Goal: Task Accomplishment & Management: Manage account settings

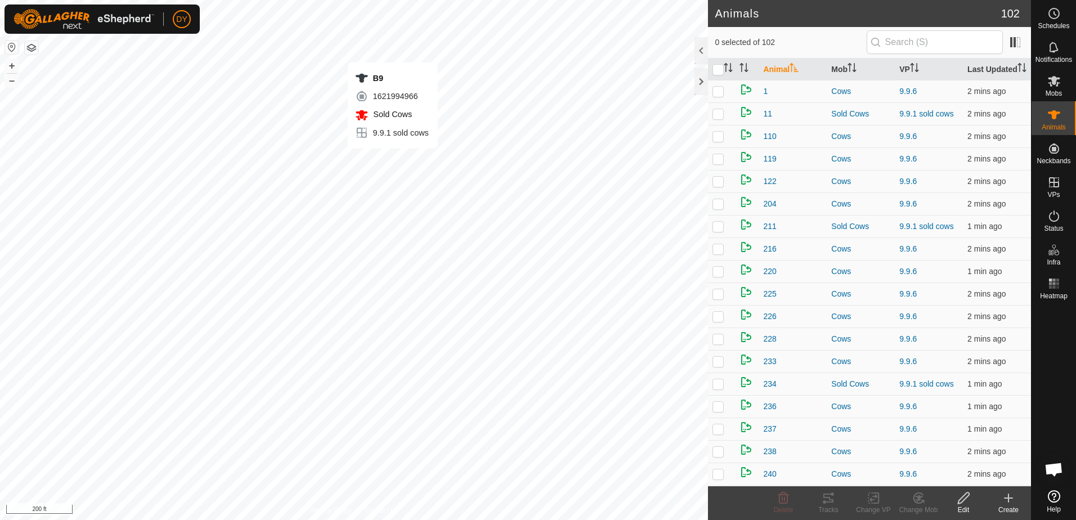
checkbox input "true"
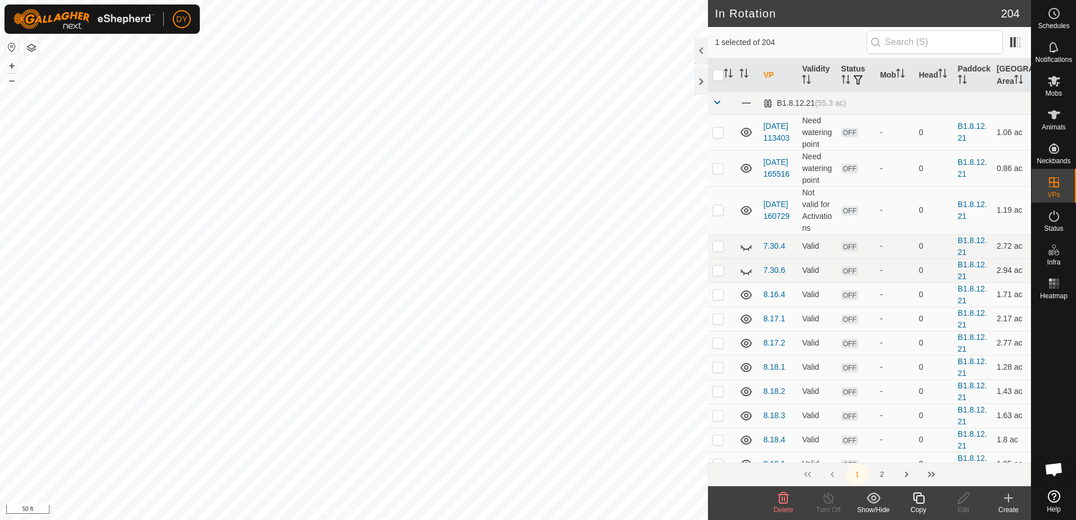
checkbox input "false"
click at [1004, 500] on icon at bounding box center [1009, 498] width 14 height 14
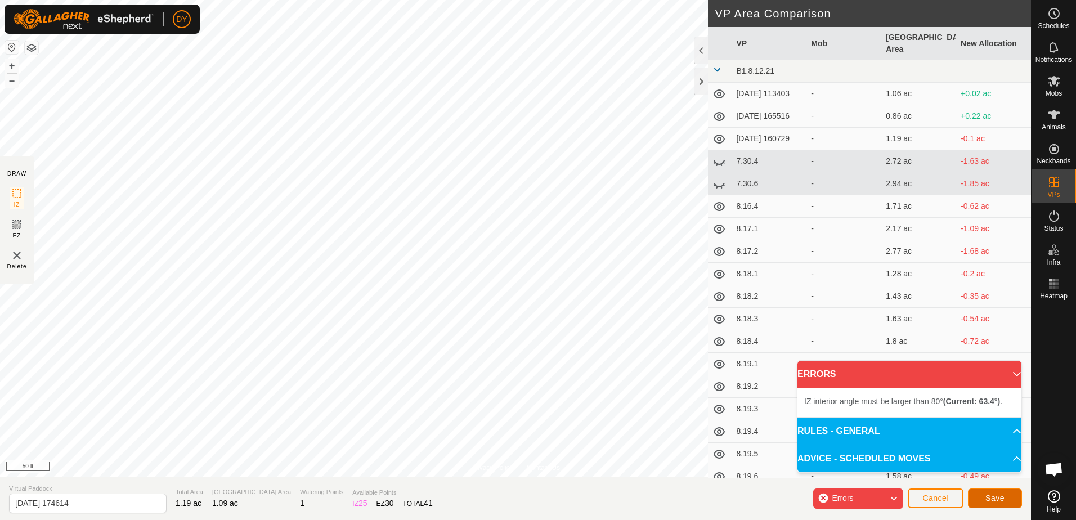
click at [972, 495] on button "Save" at bounding box center [995, 498] width 54 height 20
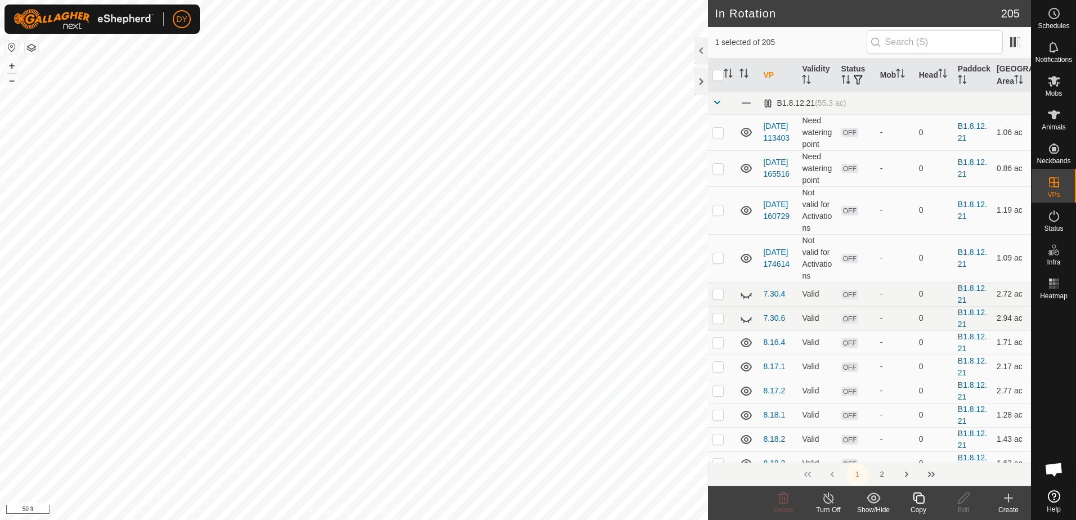
checkbox input "false"
checkbox input "true"
click at [918, 497] on icon at bounding box center [919, 498] width 14 height 14
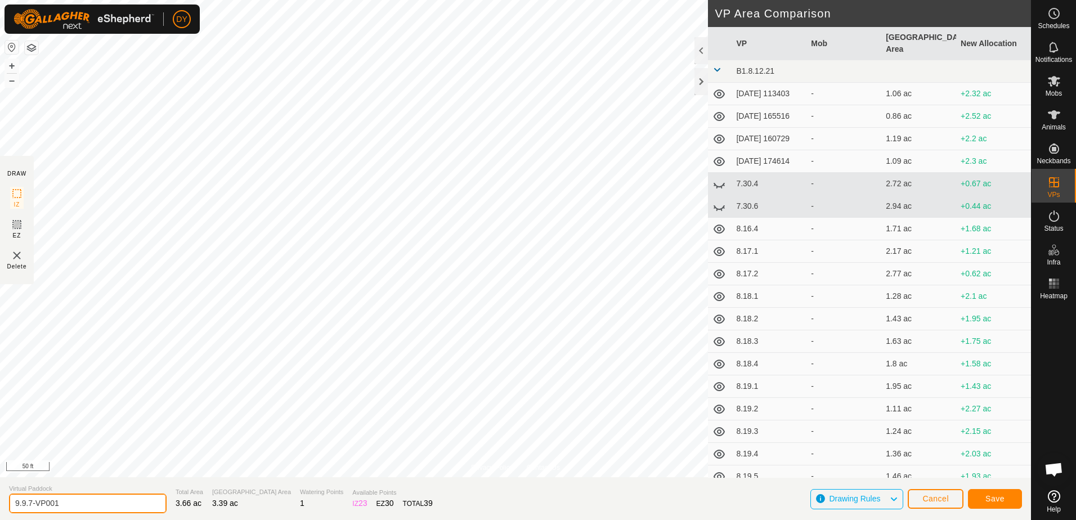
drag, startPoint x: 105, startPoint y: 504, endPoint x: 24, endPoint y: 509, distance: 81.8
click at [24, 509] on input "9.9.7-VP001" at bounding box center [88, 504] width 158 height 20
type input "9.10.1"
click at [993, 504] on button "Save" at bounding box center [995, 499] width 54 height 20
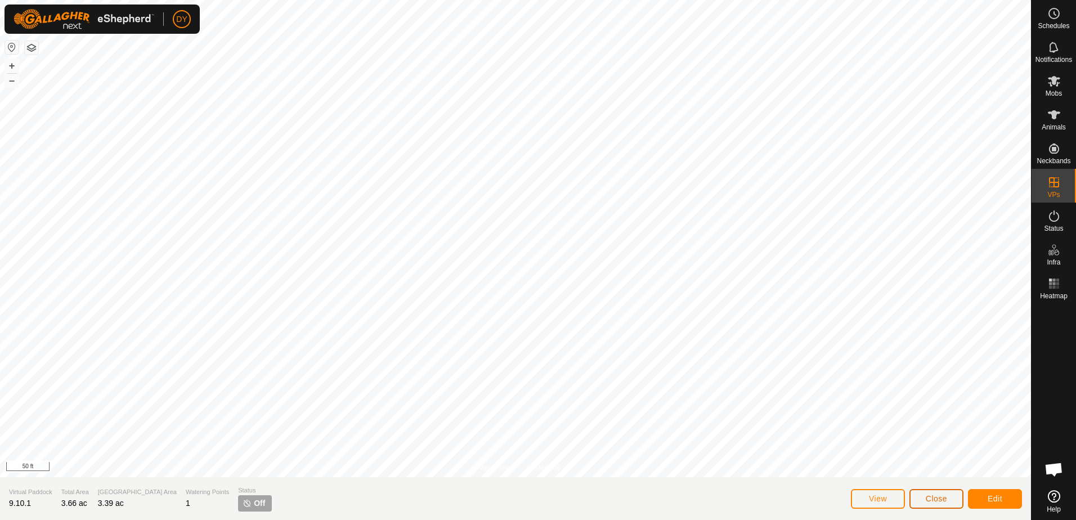
click at [931, 497] on span "Close" at bounding box center [936, 498] width 21 height 9
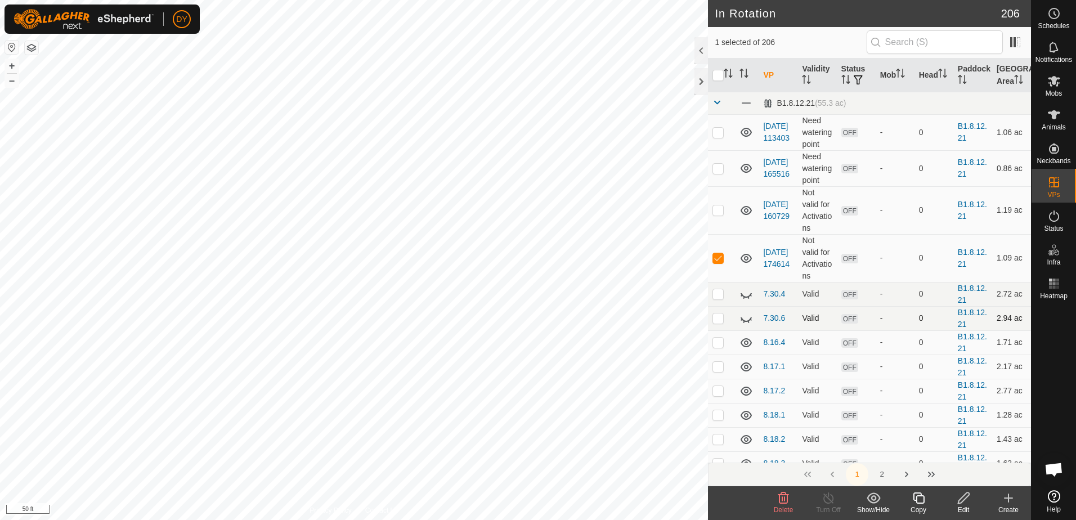
checkbox input "false"
checkbox input "true"
click at [921, 499] on icon at bounding box center [919, 498] width 14 height 14
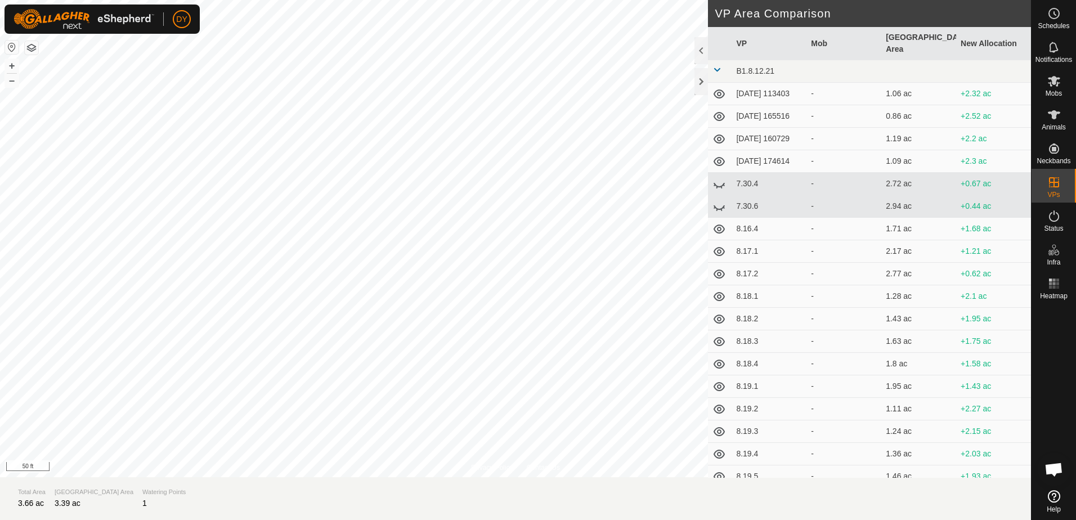
click at [923, 500] on section "Total Area 3.66 ac Grazing Area 3.39 ac Watering Points 1" at bounding box center [515, 498] width 1031 height 43
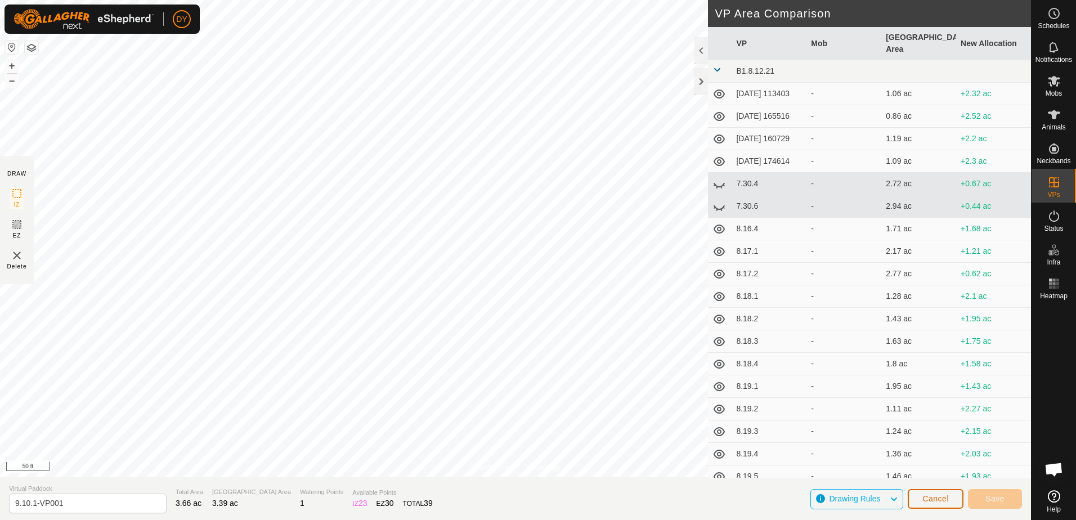
click at [934, 501] on span "Cancel" at bounding box center [935, 498] width 26 height 9
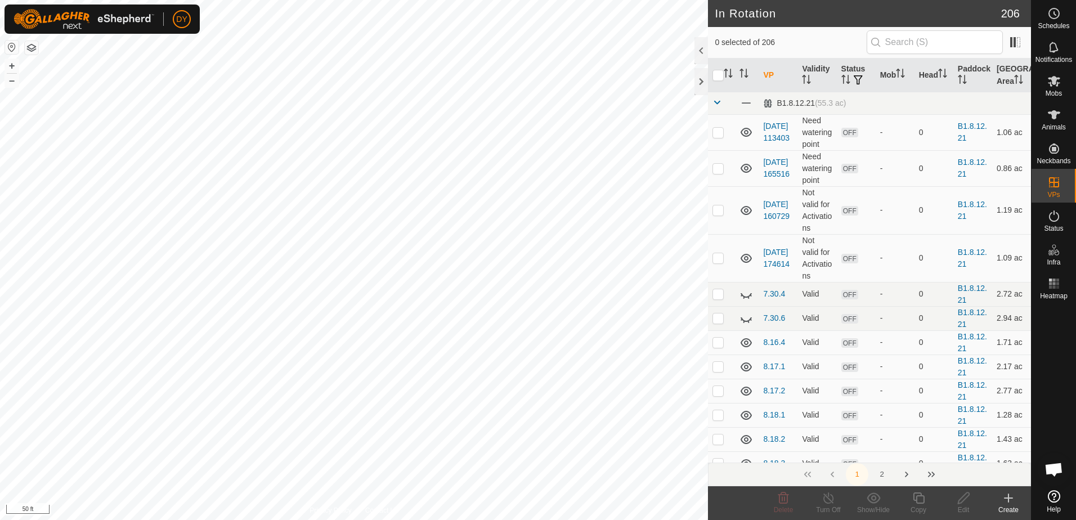
checkbox input "true"
checkbox input "false"
checkbox input "true"
click at [918, 499] on icon at bounding box center [919, 498] width 14 height 14
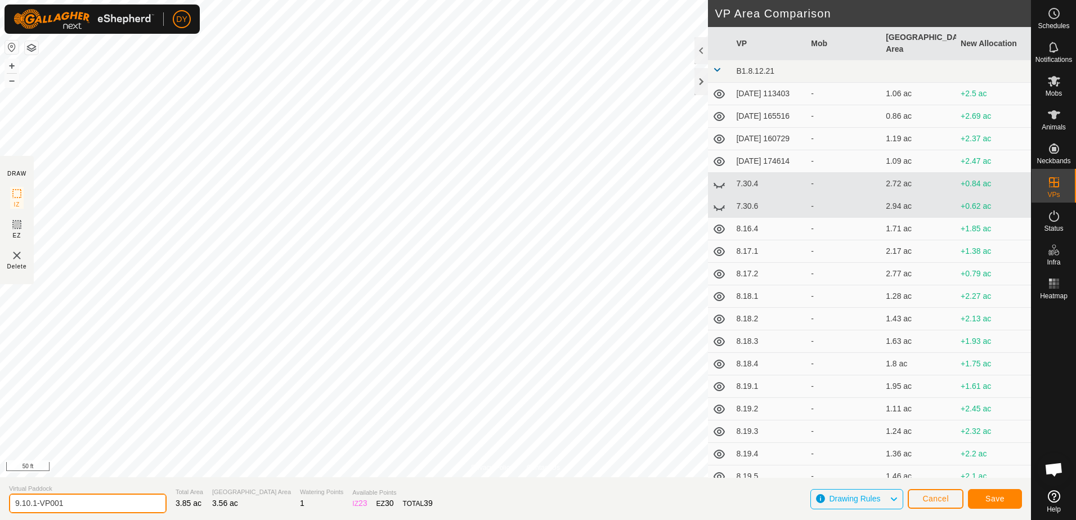
drag, startPoint x: 77, startPoint y: 500, endPoint x: 34, endPoint y: 506, distance: 43.9
click at [34, 506] on input "9.10.1-VP001" at bounding box center [88, 504] width 158 height 20
type input "9.10.2"
click at [977, 497] on button "Save" at bounding box center [995, 499] width 54 height 20
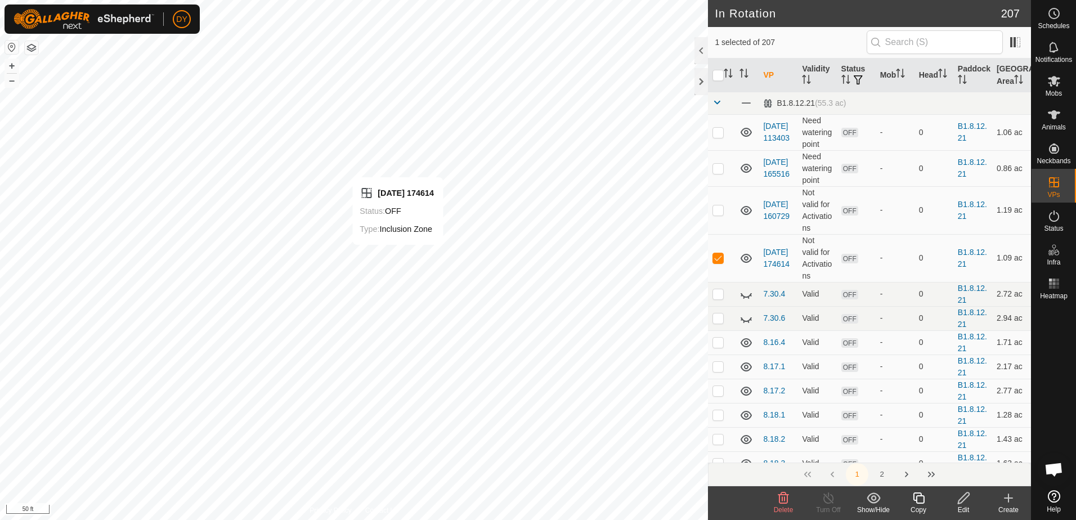
checkbox input "false"
checkbox input "true"
click at [921, 500] on icon at bounding box center [919, 498] width 14 height 14
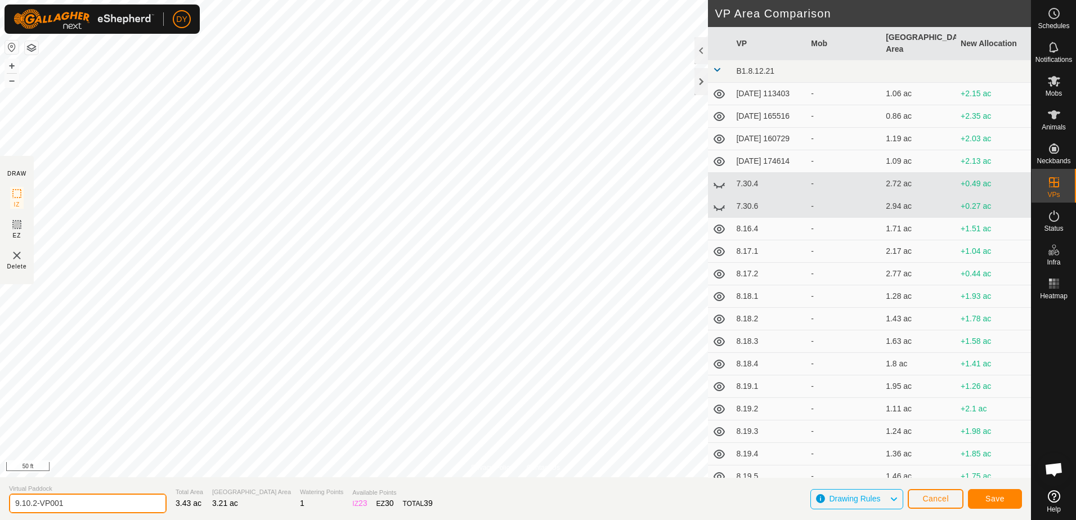
drag, startPoint x: 98, startPoint y: 504, endPoint x: 33, endPoint y: 501, distance: 65.9
click at [33, 501] on input "9.10.2-VP001" at bounding box center [88, 504] width 158 height 20
type input "9.10.3"
click at [980, 498] on button "Save" at bounding box center [995, 499] width 54 height 20
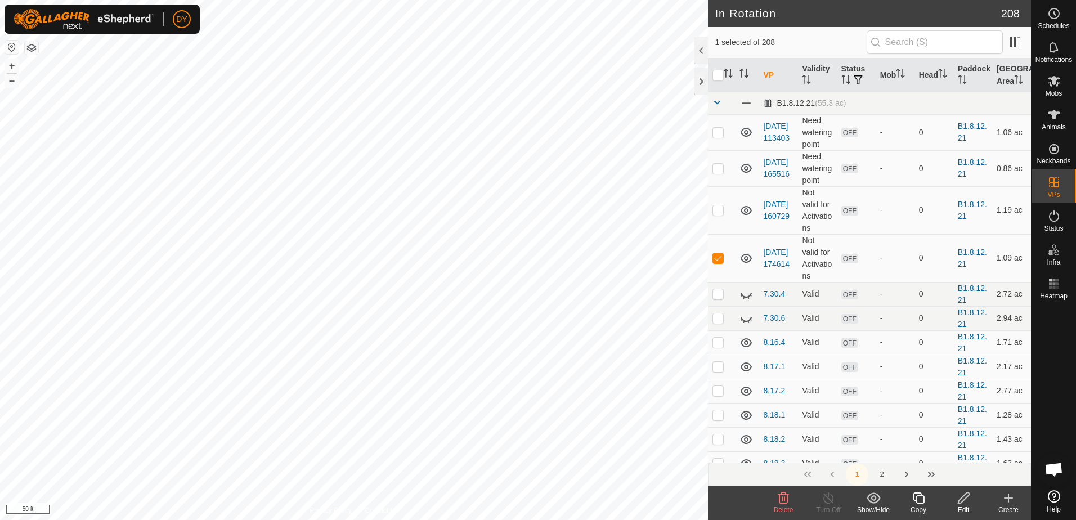
checkbox input "false"
checkbox input "true"
click at [923, 497] on icon at bounding box center [919, 498] width 14 height 14
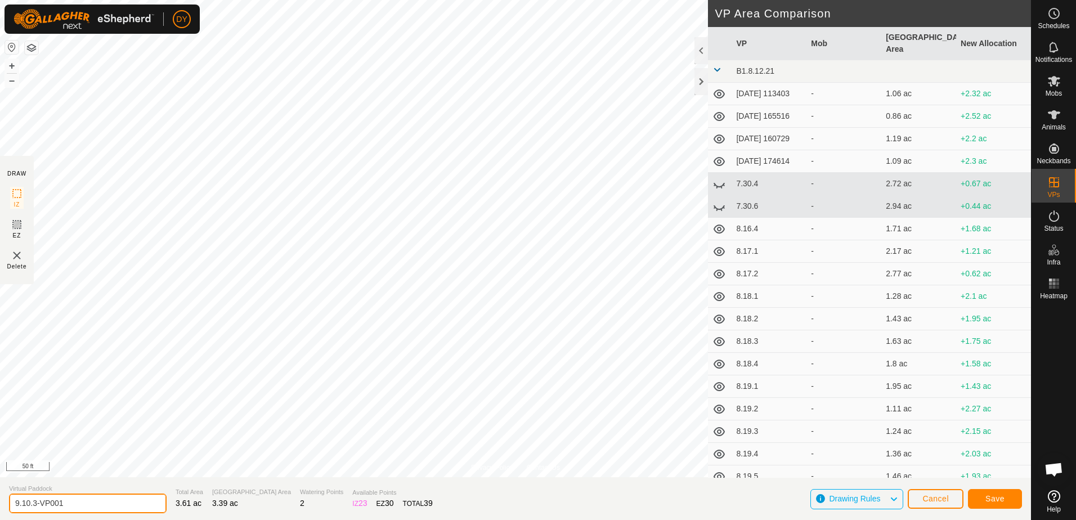
drag, startPoint x: 101, startPoint y: 505, endPoint x: 35, endPoint y: 503, distance: 66.4
click at [35, 503] on input "9.10.3-VP001" at bounding box center [88, 504] width 158 height 20
type input "9.10.4"
click at [989, 500] on span "Save" at bounding box center [994, 498] width 19 height 9
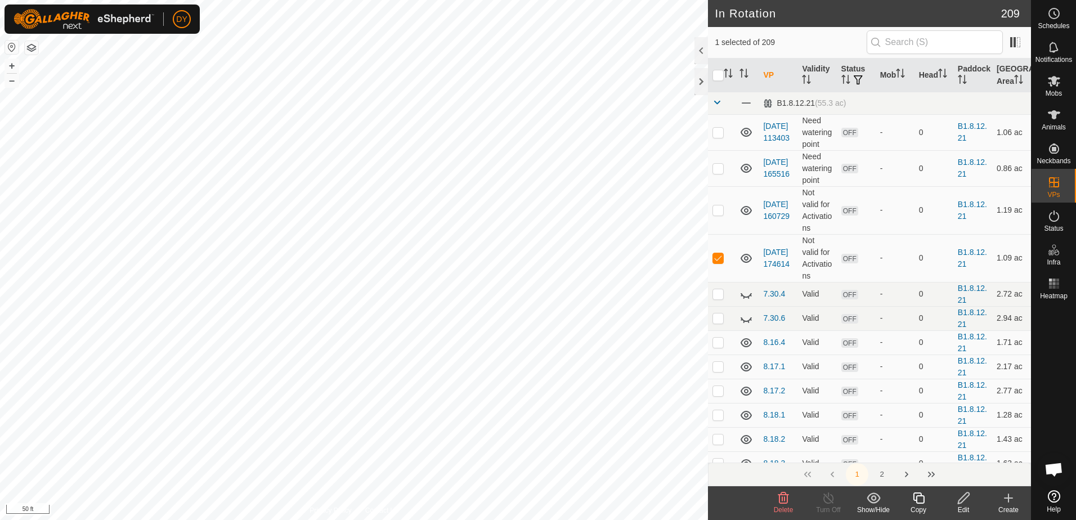
checkbox input "false"
checkbox input "true"
click at [919, 499] on icon at bounding box center [919, 498] width 14 height 14
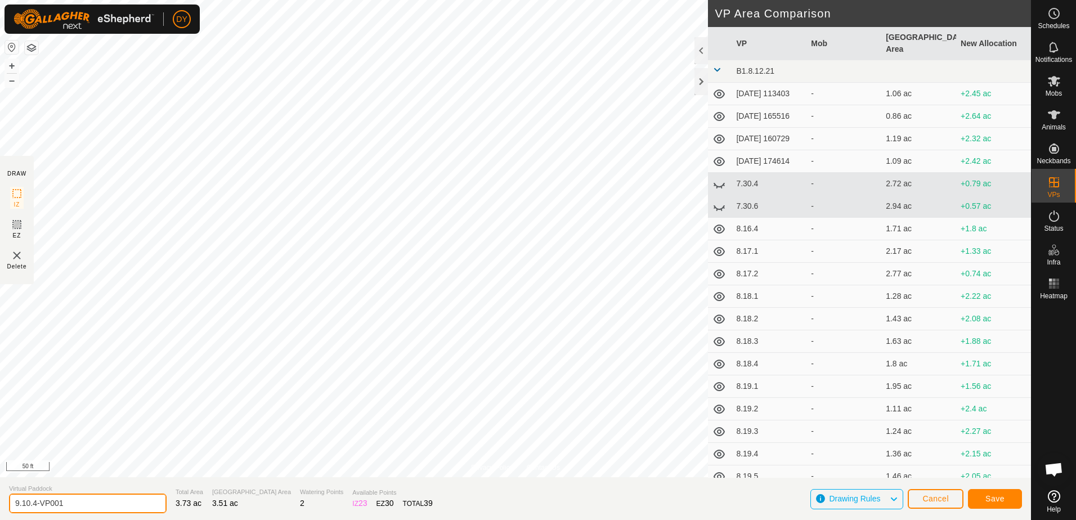
drag, startPoint x: 70, startPoint y: 500, endPoint x: 34, endPoint y: 500, distance: 36.6
click at [34, 500] on input "9.10.4-VP001" at bounding box center [88, 504] width 158 height 20
type input "9.10.5"
click at [990, 496] on span "Save" at bounding box center [994, 498] width 19 height 9
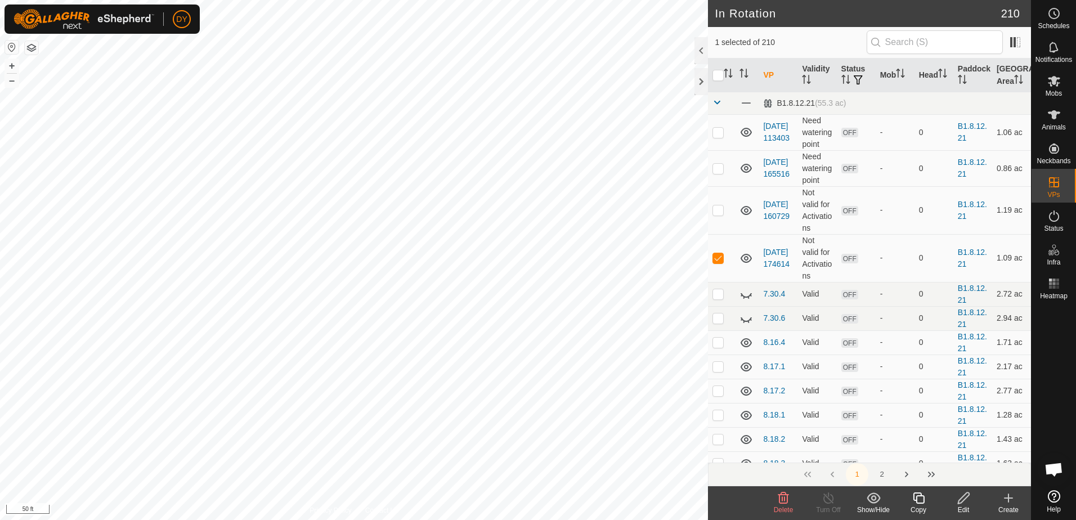
checkbox input "false"
checkbox input "true"
click at [916, 500] on icon at bounding box center [918, 497] width 11 height 11
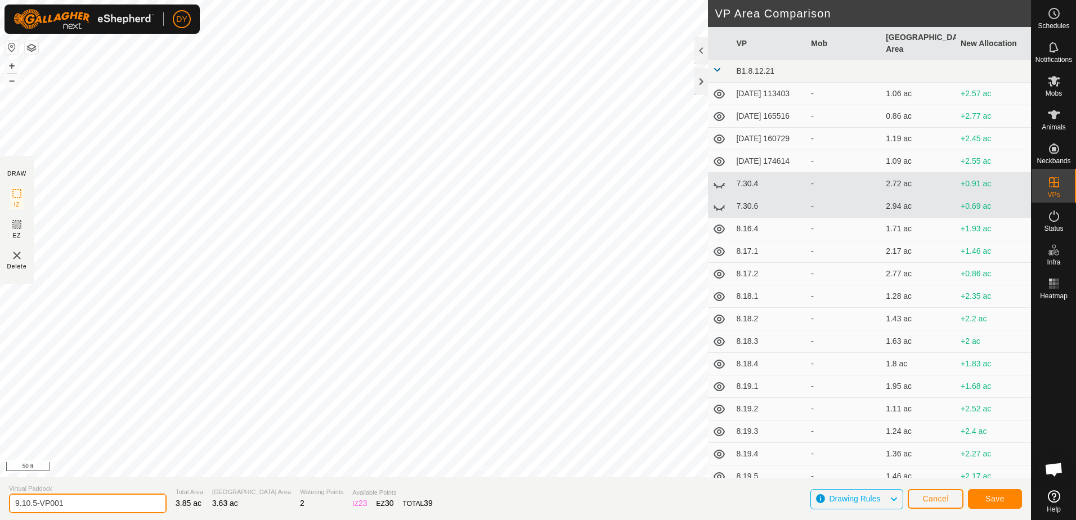
drag, startPoint x: 70, startPoint y: 503, endPoint x: 34, endPoint y: 505, distance: 36.6
click at [34, 505] on input "9.10.5-VP001" at bounding box center [88, 504] width 158 height 20
type input "9.10.6"
click at [975, 496] on button "Save" at bounding box center [995, 499] width 54 height 20
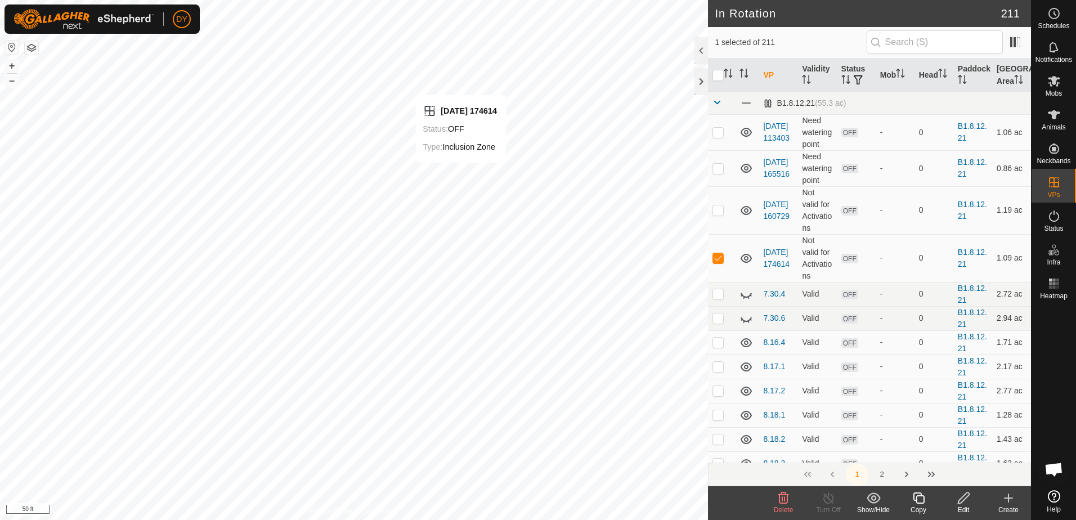
checkbox input "false"
checkbox input "true"
click at [918, 500] on icon at bounding box center [919, 498] width 14 height 14
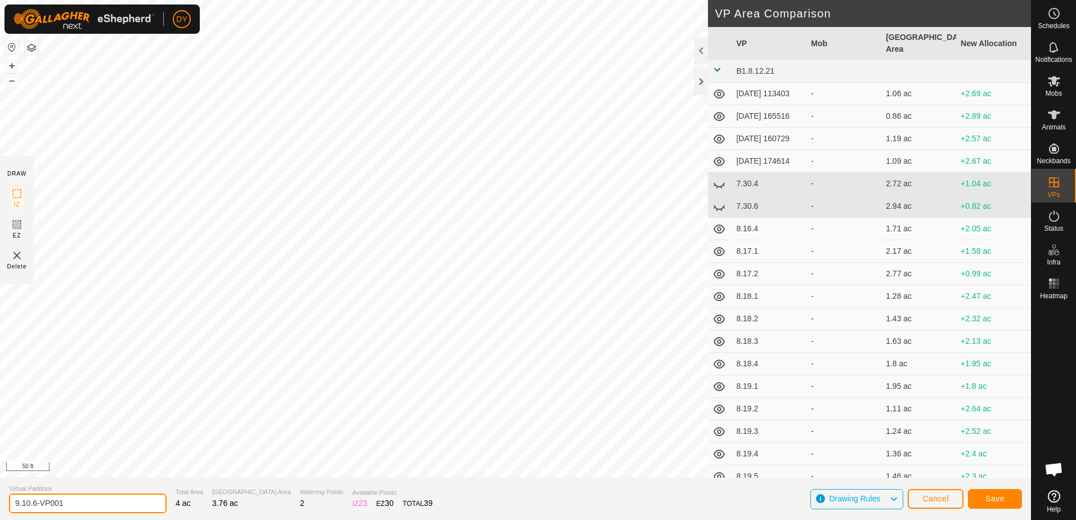
drag, startPoint x: 64, startPoint y: 502, endPoint x: 35, endPoint y: 503, distance: 28.2
click at [34, 503] on input "9.10.6-VP001" at bounding box center [88, 504] width 158 height 20
type input "9.10.7"
click at [983, 499] on button "Save" at bounding box center [995, 499] width 54 height 20
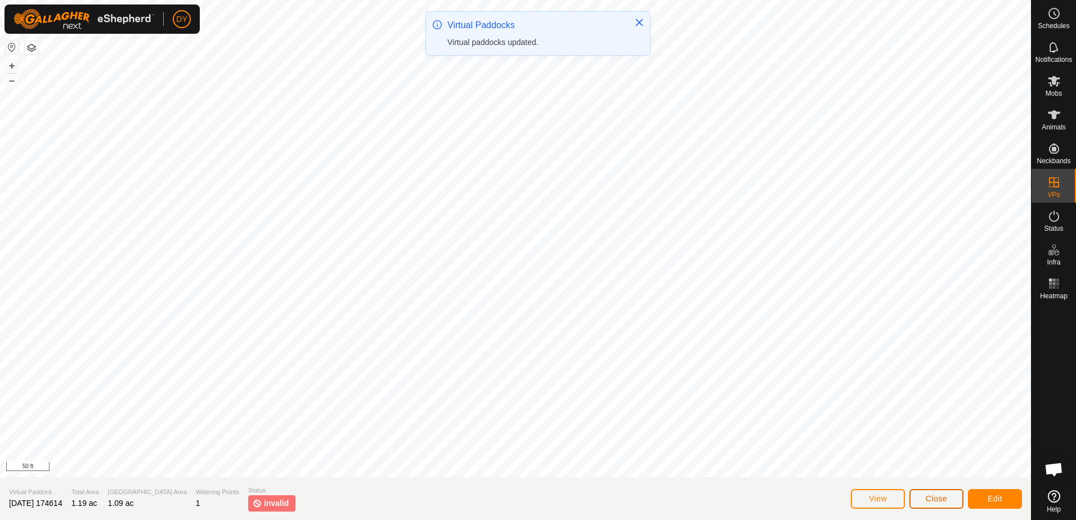
click at [951, 506] on button "Close" at bounding box center [936, 499] width 54 height 20
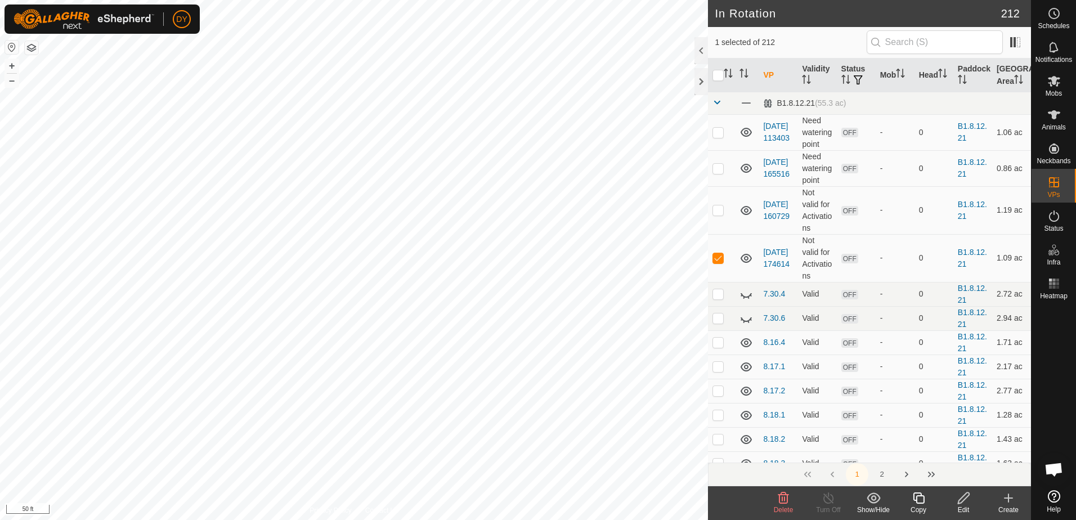
click at [786, 500] on icon at bounding box center [784, 498] width 14 height 14
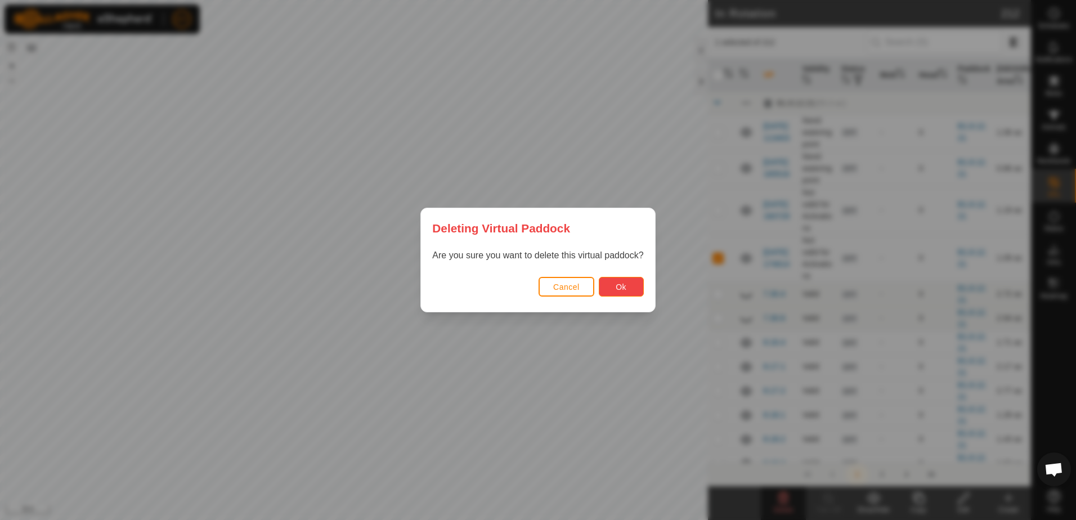
click at [622, 285] on span "Ok" at bounding box center [621, 286] width 11 height 9
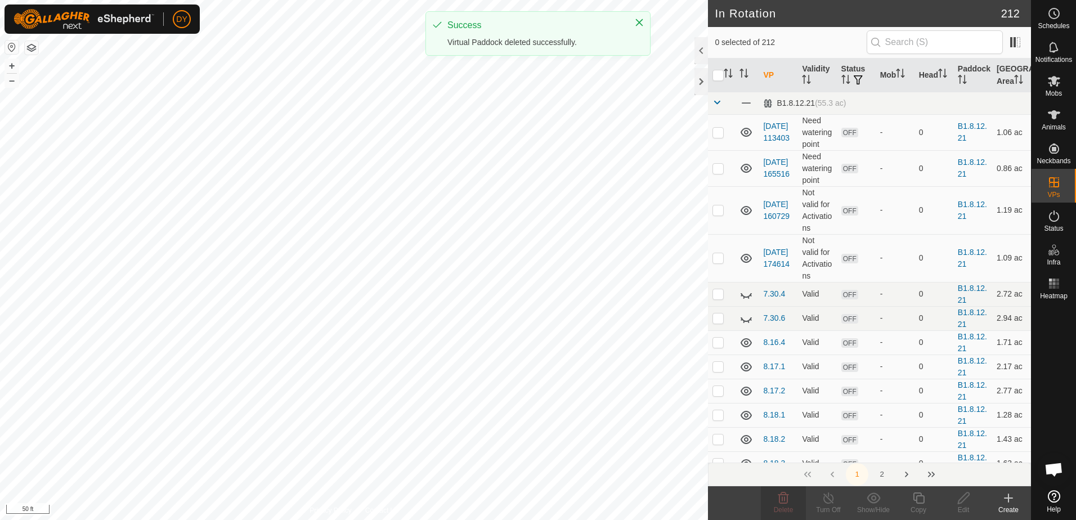
checkbox input "false"
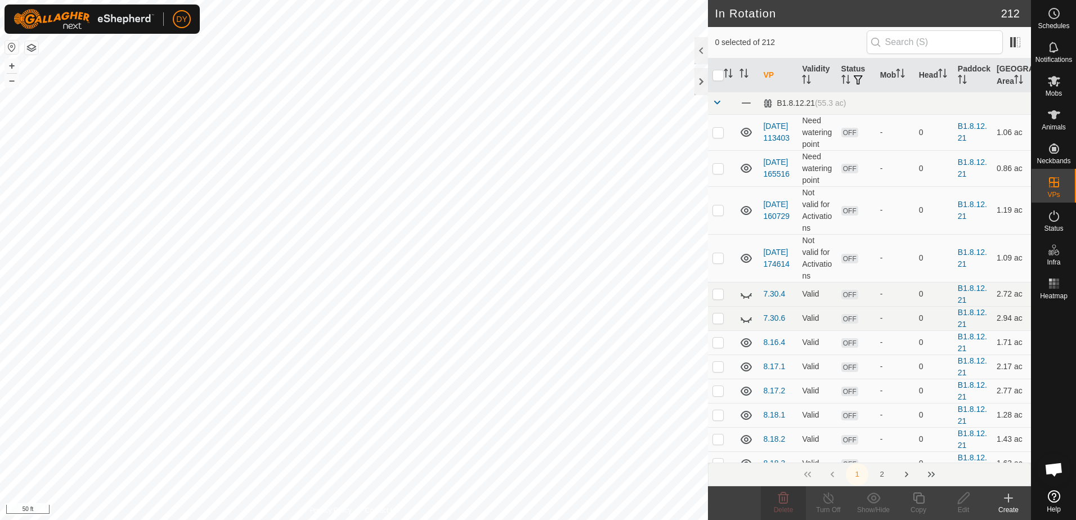
click at [1056, 12] on icon at bounding box center [1054, 14] width 14 height 14
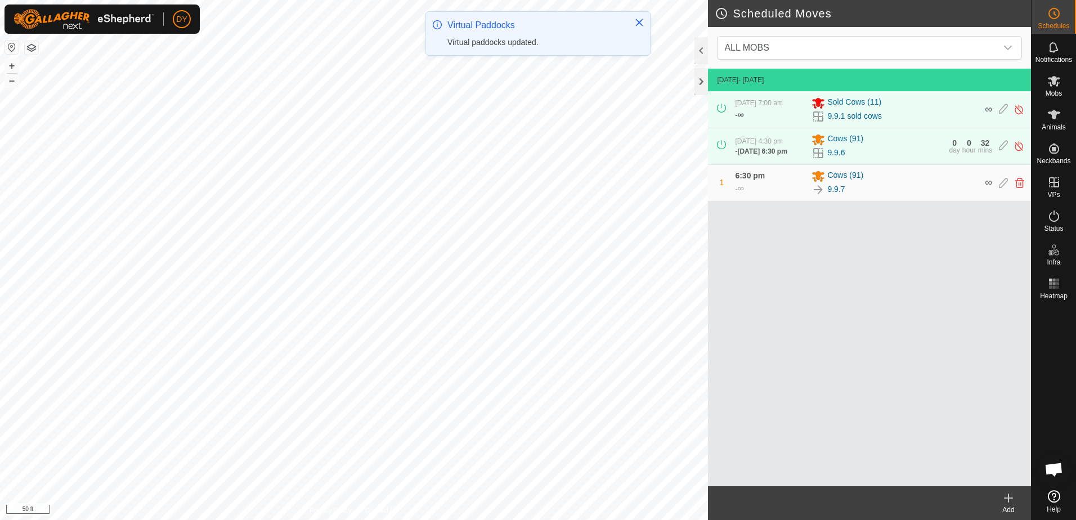
click at [1010, 498] on icon at bounding box center [1008, 498] width 8 height 0
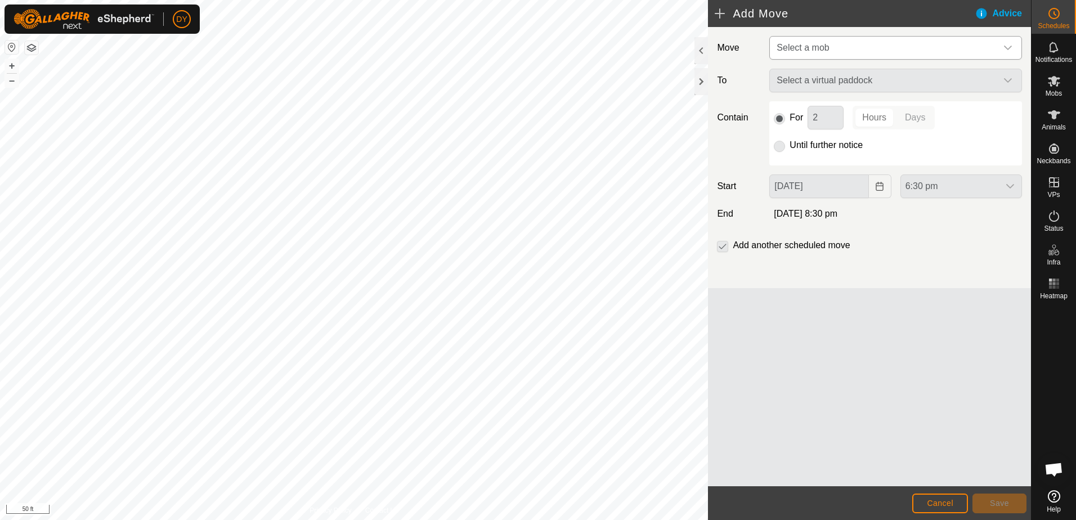
click at [859, 43] on span "Select a mob" at bounding box center [884, 48] width 225 height 23
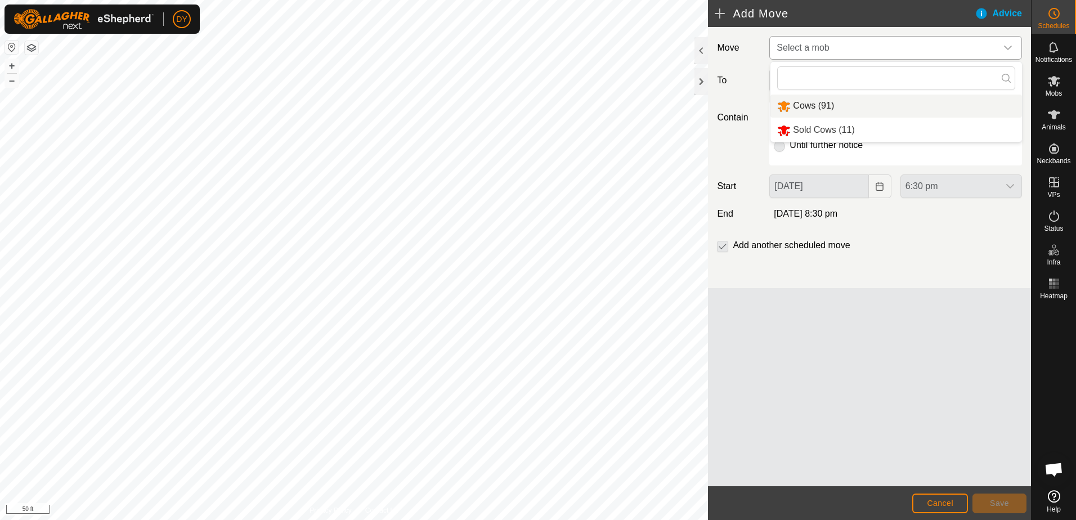
click at [820, 103] on li "Cows (91)" at bounding box center [896, 106] width 252 height 23
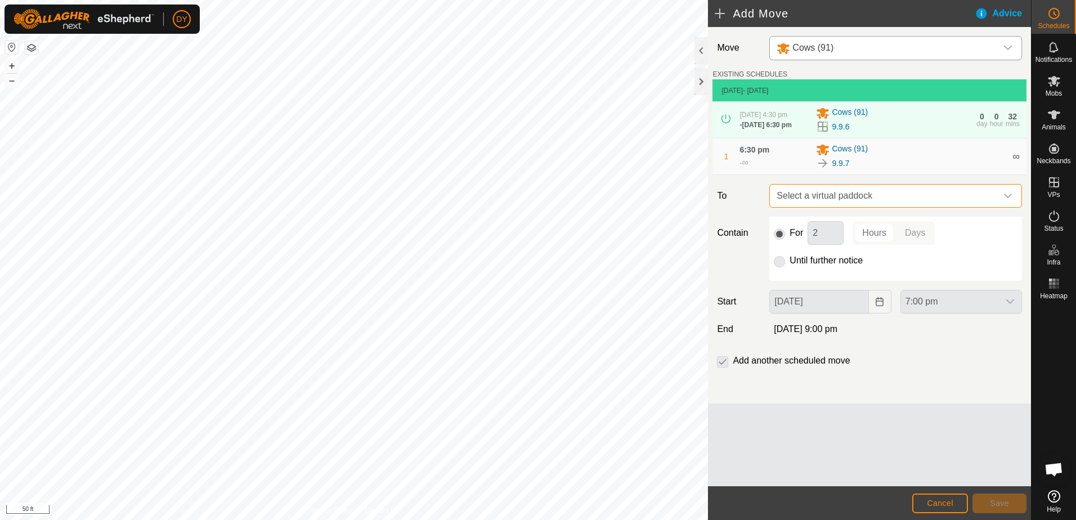
click at [808, 196] on span "Select a virtual paddock" at bounding box center [884, 196] width 225 height 23
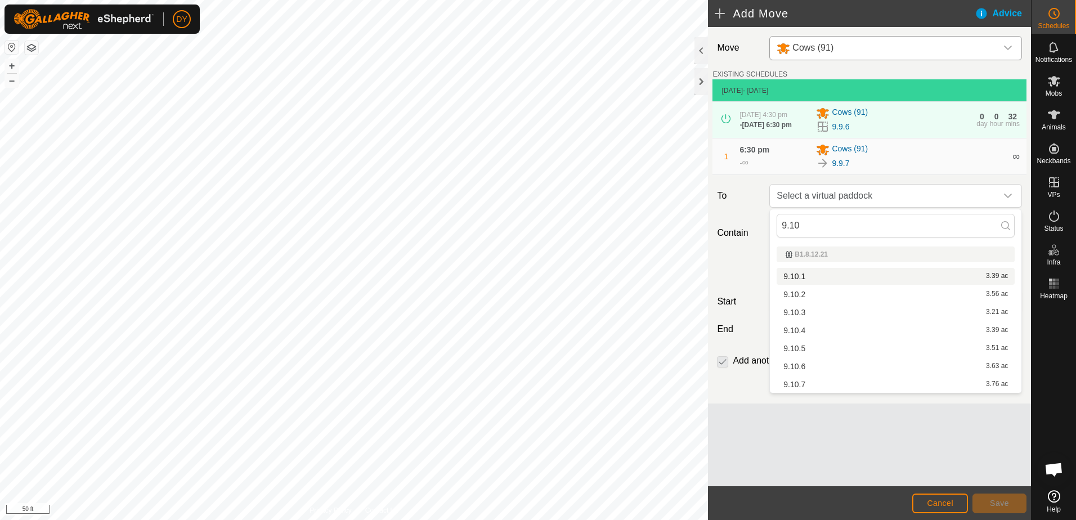
type input "9.10"
click at [804, 276] on li "9.10.1 3.39 ac" at bounding box center [896, 276] width 238 height 17
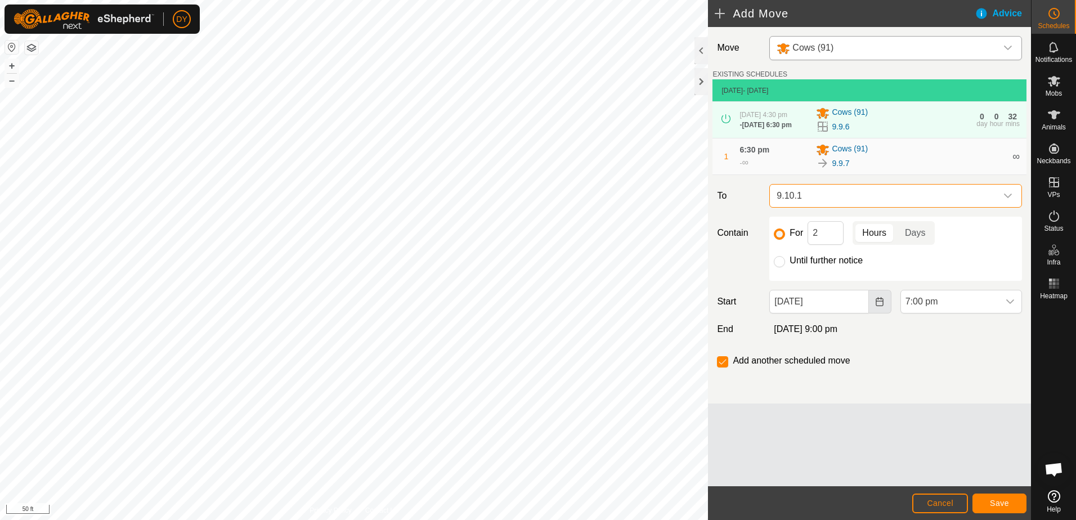
click at [878, 304] on icon "Choose Date" at bounding box center [879, 301] width 9 height 9
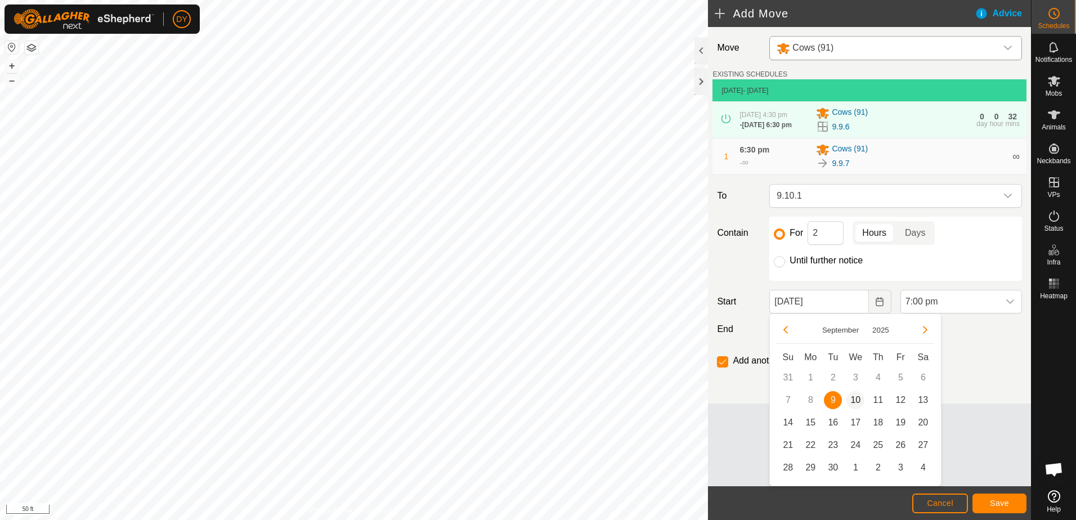
click at [853, 402] on span "10" at bounding box center [855, 400] width 18 height 18
type input "[DATE]"
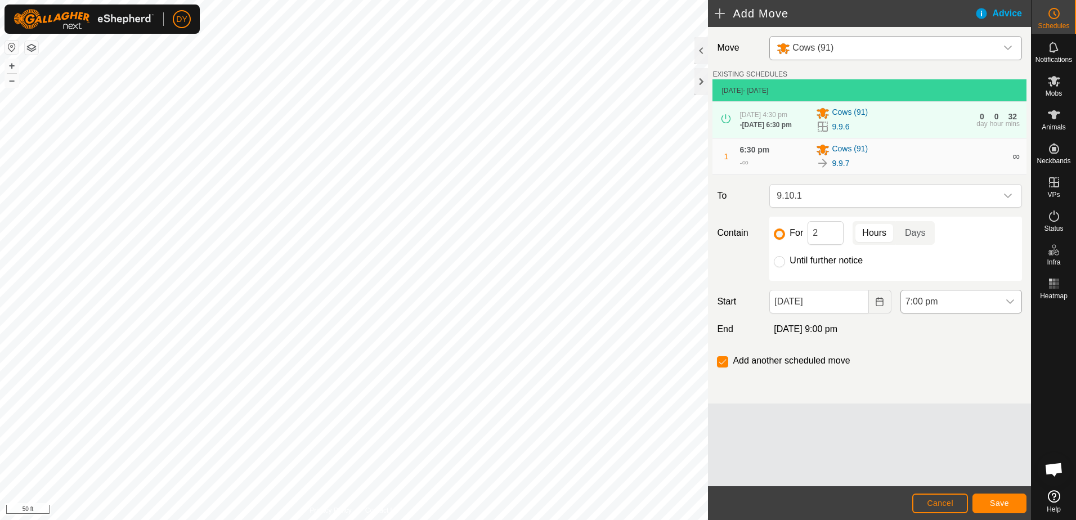
click at [1012, 301] on icon "dropdown trigger" at bounding box center [1010, 301] width 8 height 5
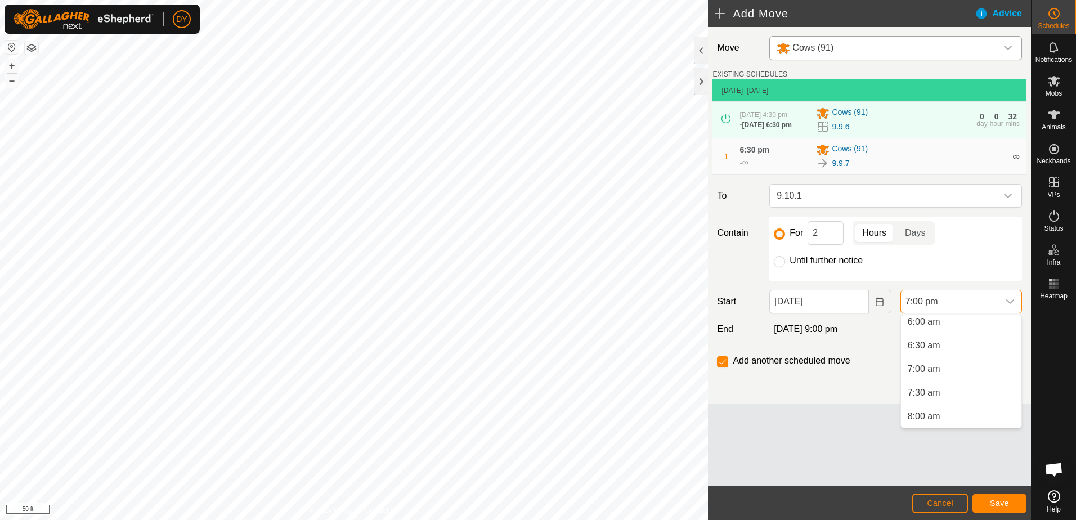
scroll to position [297, 0]
click at [939, 340] on li "6:30 am" at bounding box center [961, 336] width 120 height 23
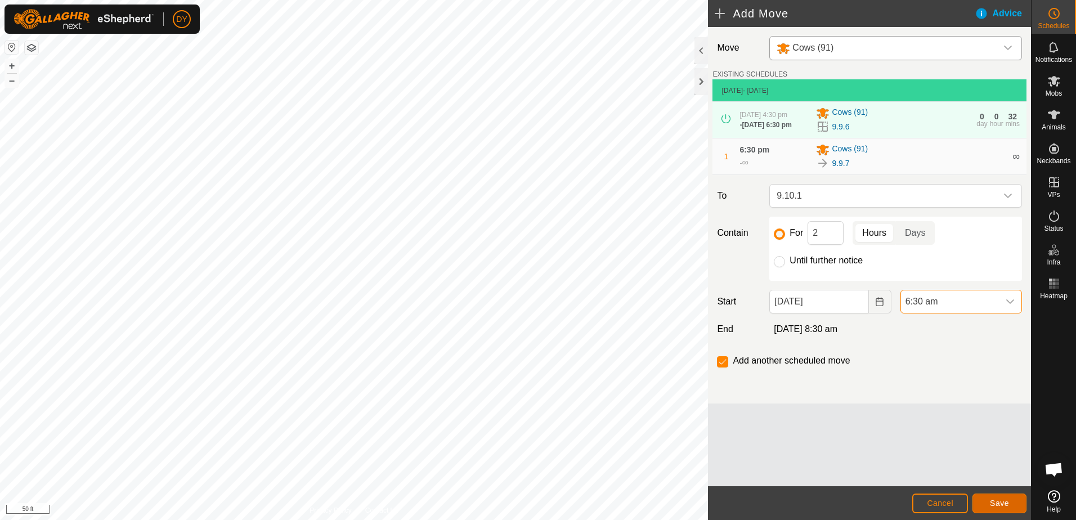
click at [988, 500] on button "Save" at bounding box center [999, 504] width 54 height 20
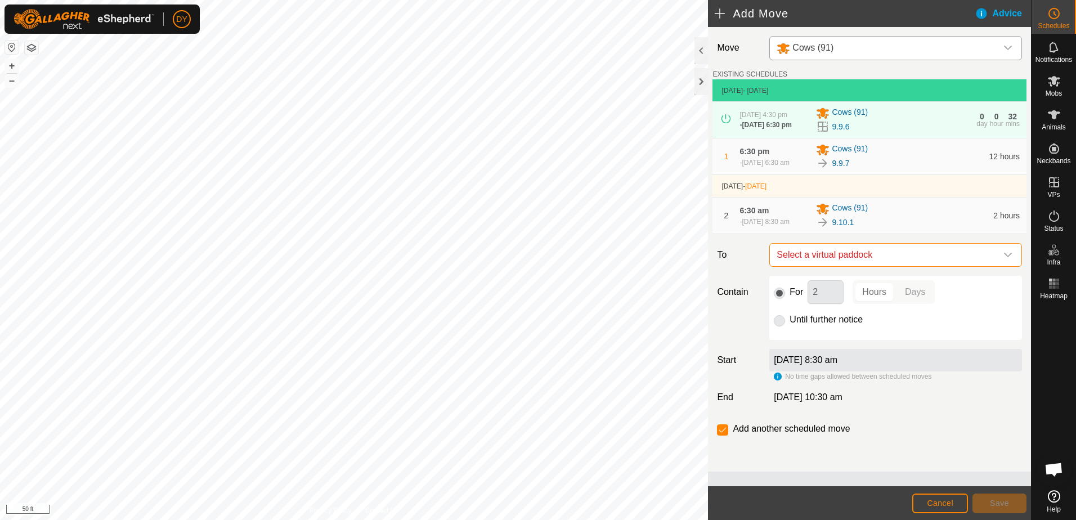
click at [889, 264] on span "Select a virtual paddock" at bounding box center [884, 255] width 225 height 23
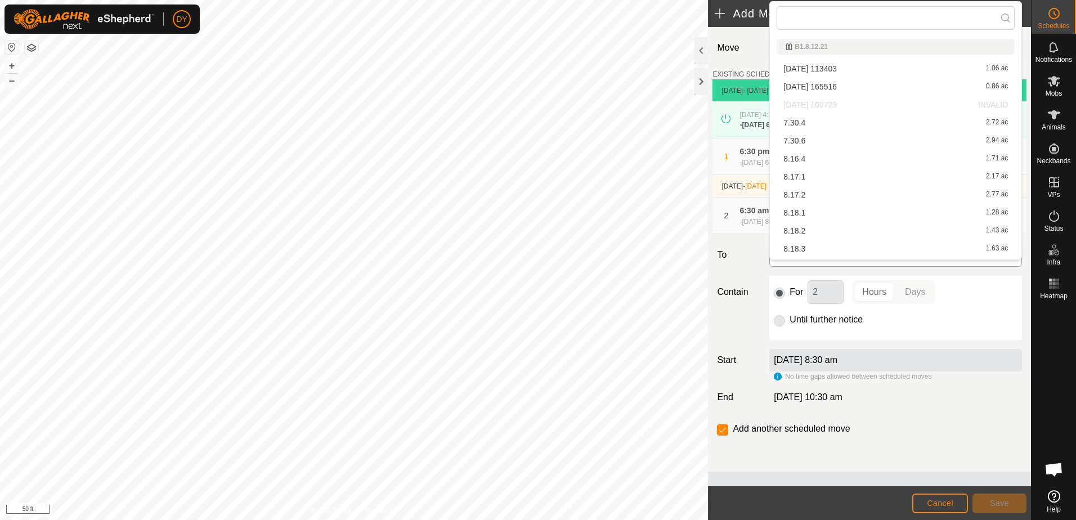
click at [916, 266] on span "Select a virtual paddock" at bounding box center [884, 255] width 225 height 23
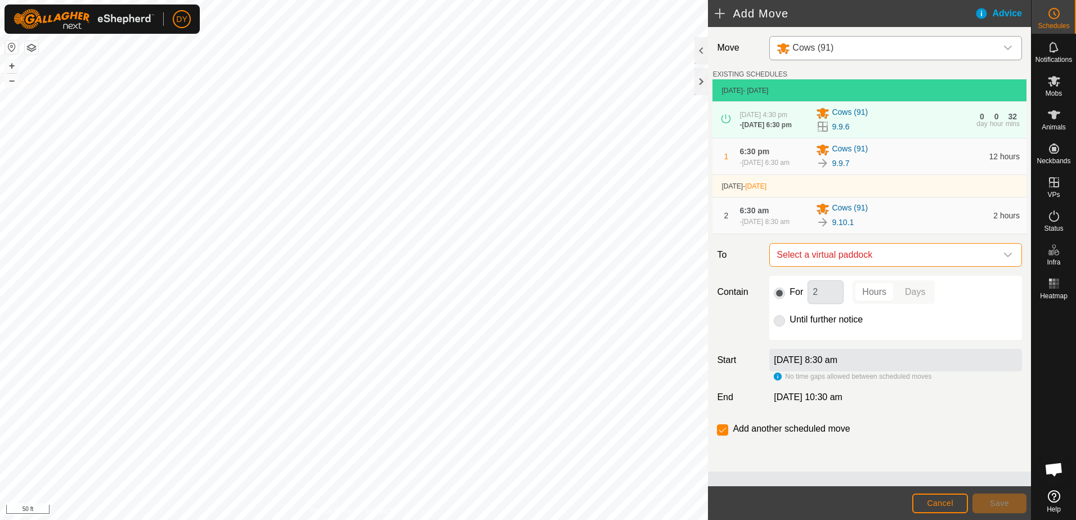
click at [916, 266] on span "Select a virtual paddock" at bounding box center [884, 255] width 225 height 23
type input "9.10.2"
click at [820, 343] on li "9.10.2 3.56 ac" at bounding box center [896, 345] width 238 height 17
click at [995, 502] on span "Save" at bounding box center [999, 503] width 19 height 9
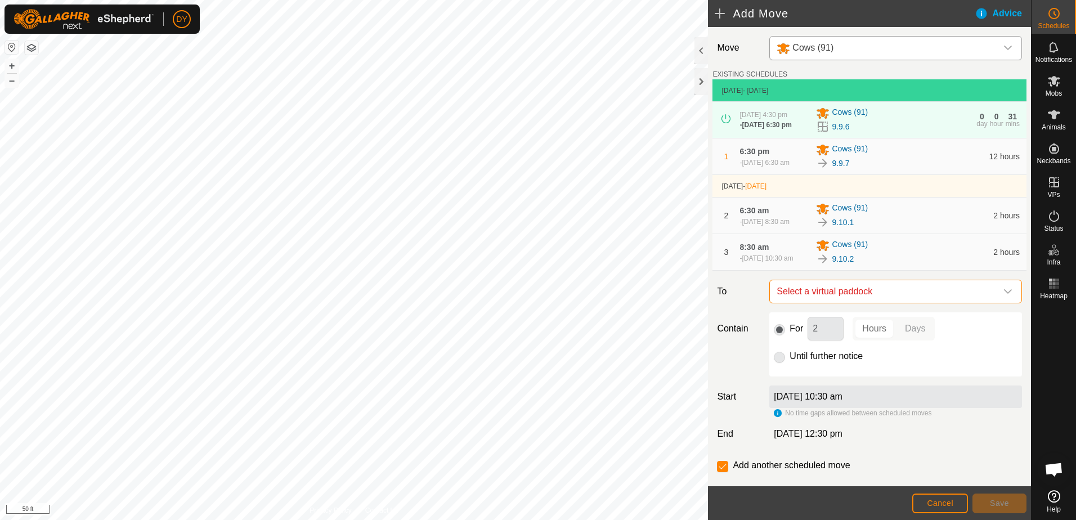
click at [843, 303] on span "Select a virtual paddock" at bounding box center [884, 291] width 225 height 23
type input "9.10.3"
click at [801, 383] on li "9.10.3 3.21 ac" at bounding box center [890, 387] width 231 height 17
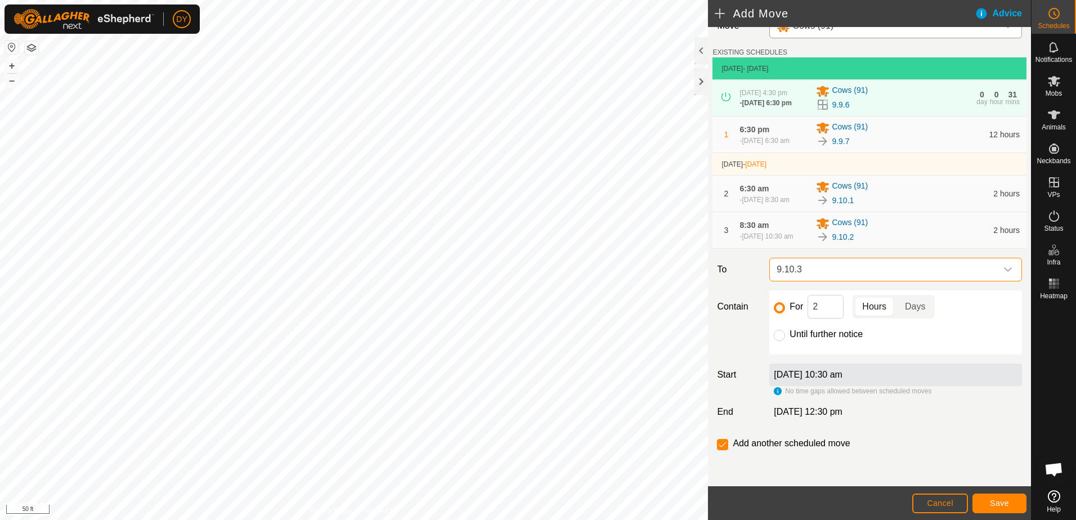
scroll to position [37, 0]
click at [979, 505] on button "Save" at bounding box center [999, 504] width 54 height 20
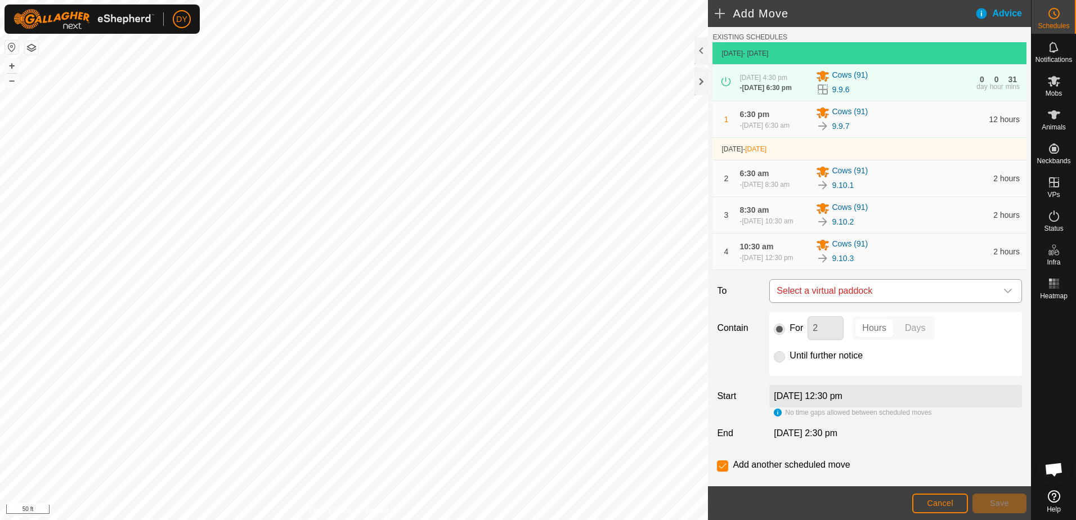
click at [838, 302] on span "Select a virtual paddock" at bounding box center [884, 291] width 225 height 23
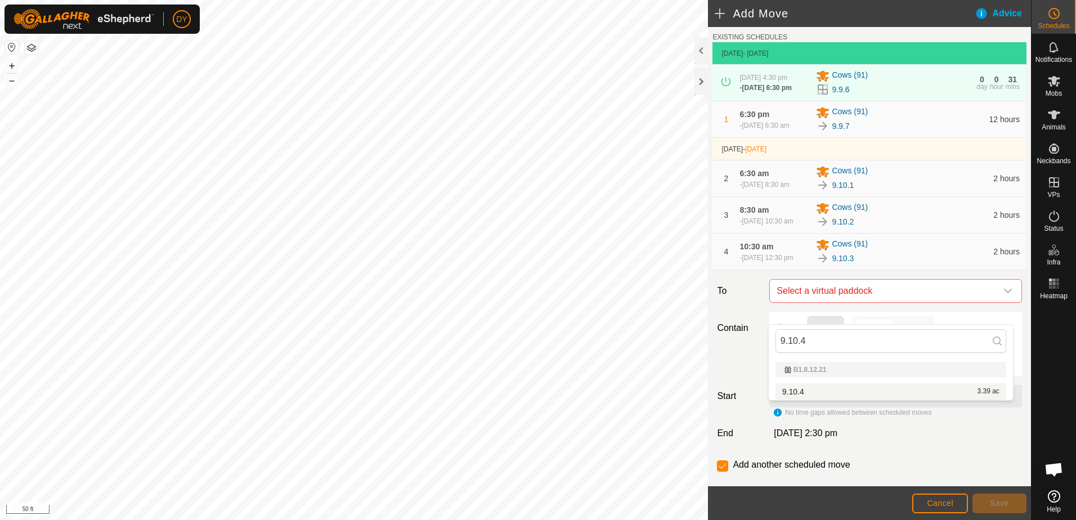
type input "9.10.4"
click at [807, 392] on li "9.10.4 3.39 ac" at bounding box center [890, 391] width 231 height 17
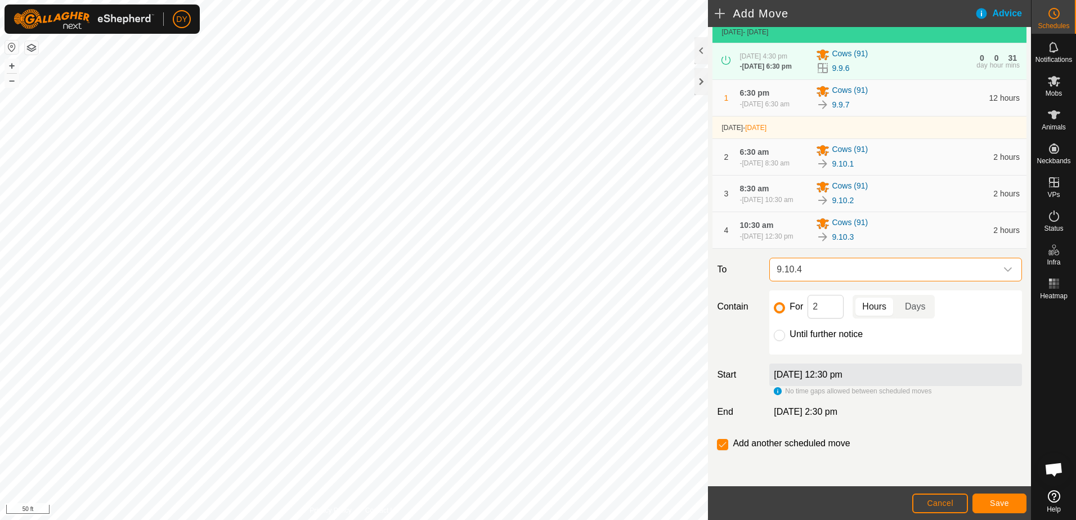
scroll to position [79, 0]
click at [976, 501] on button "Save" at bounding box center [999, 504] width 54 height 20
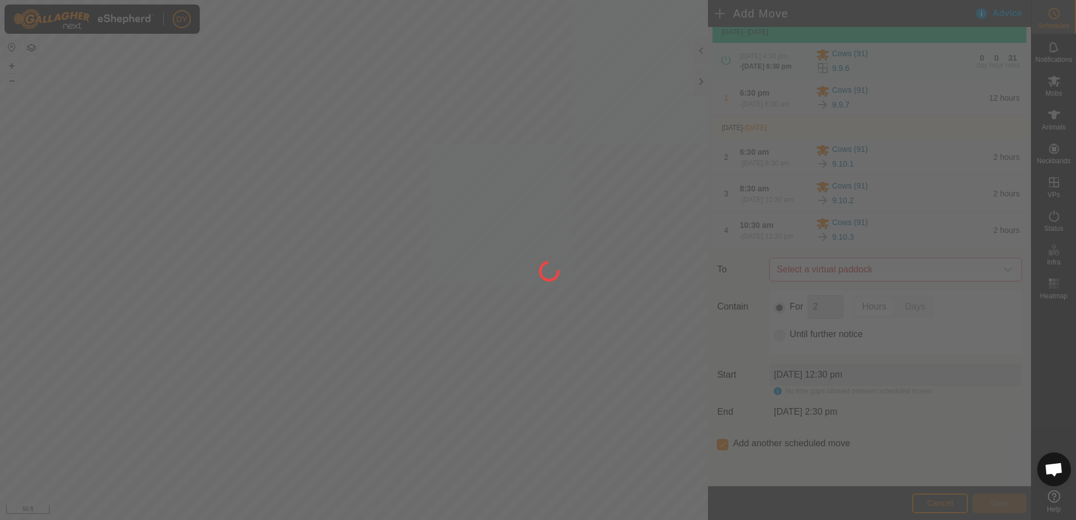
scroll to position [0, 0]
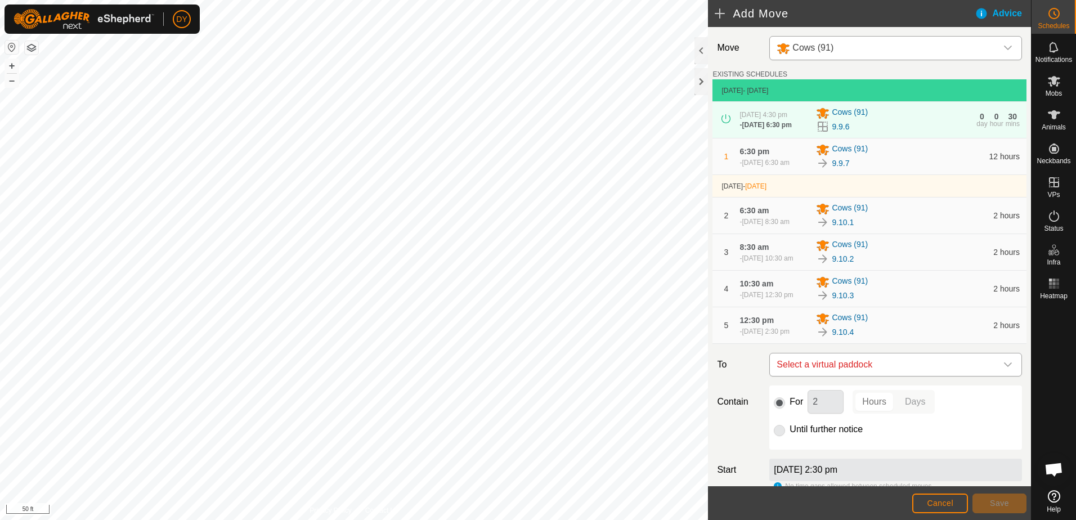
click at [895, 376] on span "Select a virtual paddock" at bounding box center [884, 364] width 225 height 23
type input "9.10.5"
click at [814, 467] on li "9.10.5 3.51 ac" at bounding box center [890, 470] width 231 height 17
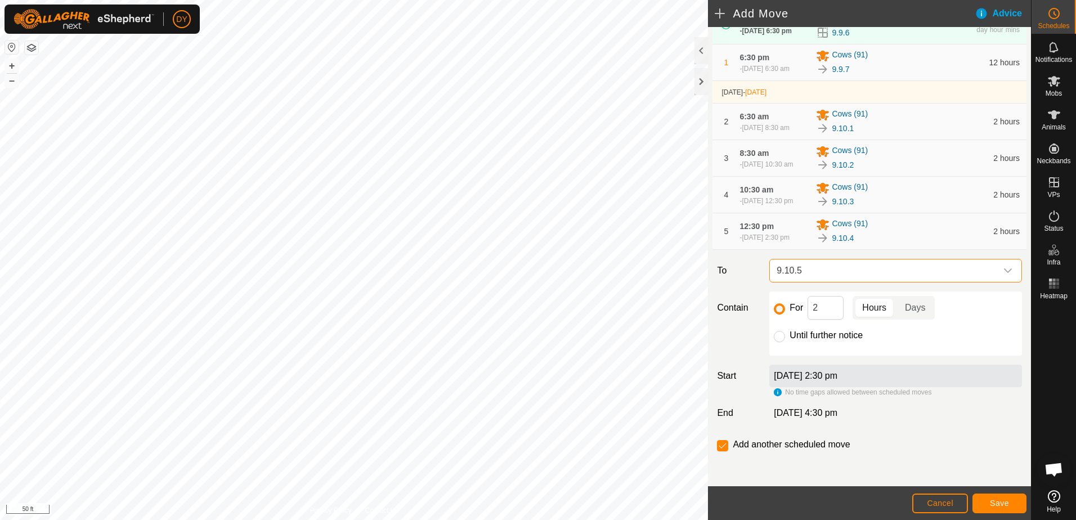
scroll to position [120, 0]
click at [985, 503] on button "Save" at bounding box center [999, 504] width 54 height 20
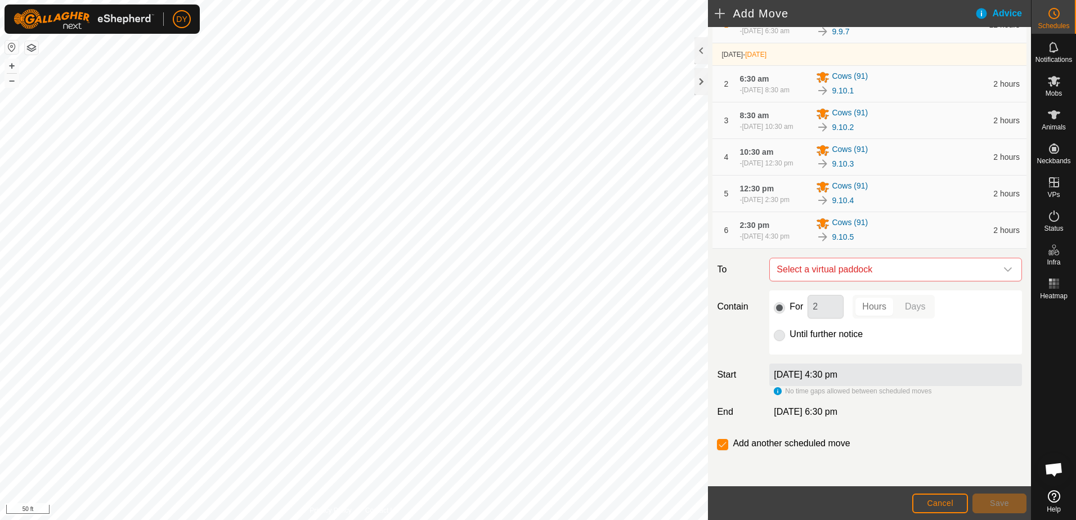
scroll to position [162, 0]
click at [877, 273] on span "Select a virtual paddock" at bounding box center [884, 269] width 225 height 23
type input "9.10.6"
click at [806, 345] on li "9.10.6 3.63 ac" at bounding box center [890, 350] width 231 height 17
click at [980, 505] on button "Save" at bounding box center [999, 504] width 54 height 20
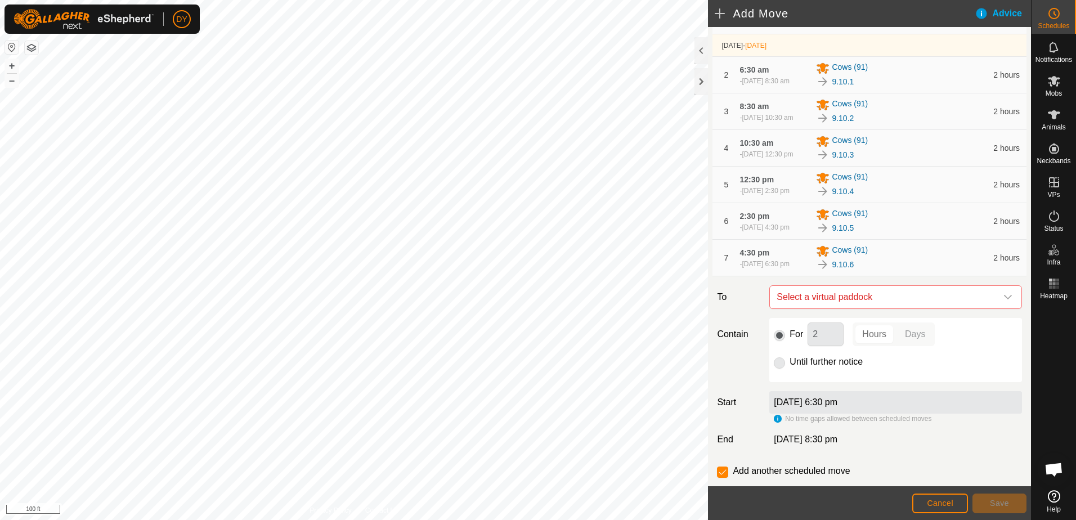
scroll to position [169, 0]
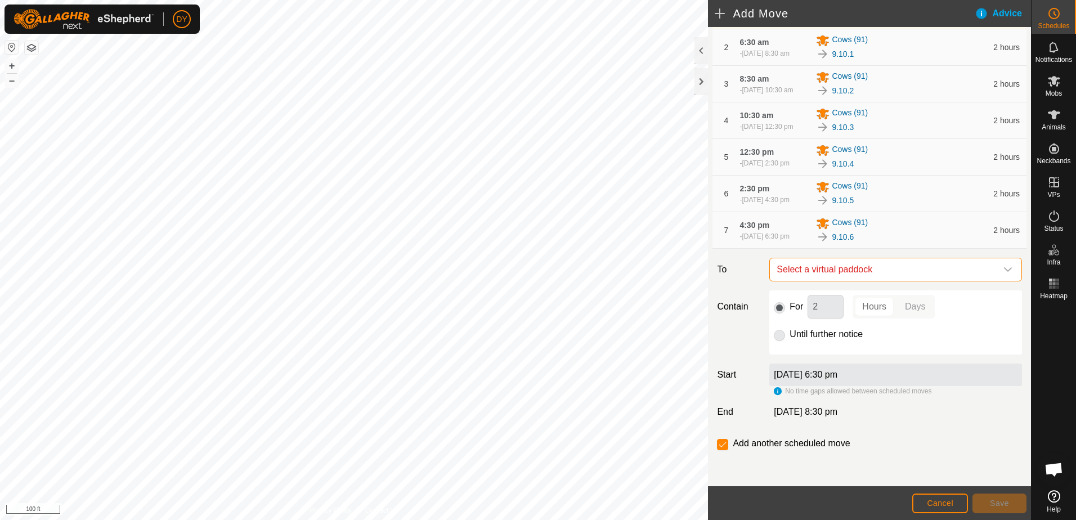
click at [817, 281] on span "Select a virtual paddock" at bounding box center [884, 269] width 225 height 23
type input "9.10.7"
click at [805, 382] on li "9.10.7 3.76 ac" at bounding box center [890, 384] width 231 height 17
click at [777, 341] on input "Until further notice" at bounding box center [779, 335] width 11 height 11
radio input "true"
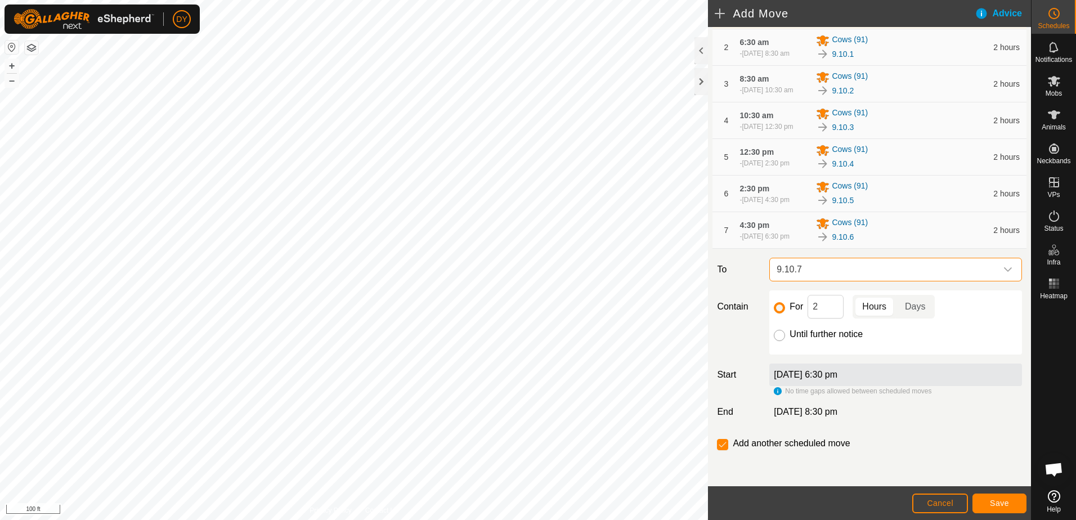
checkbox input "false"
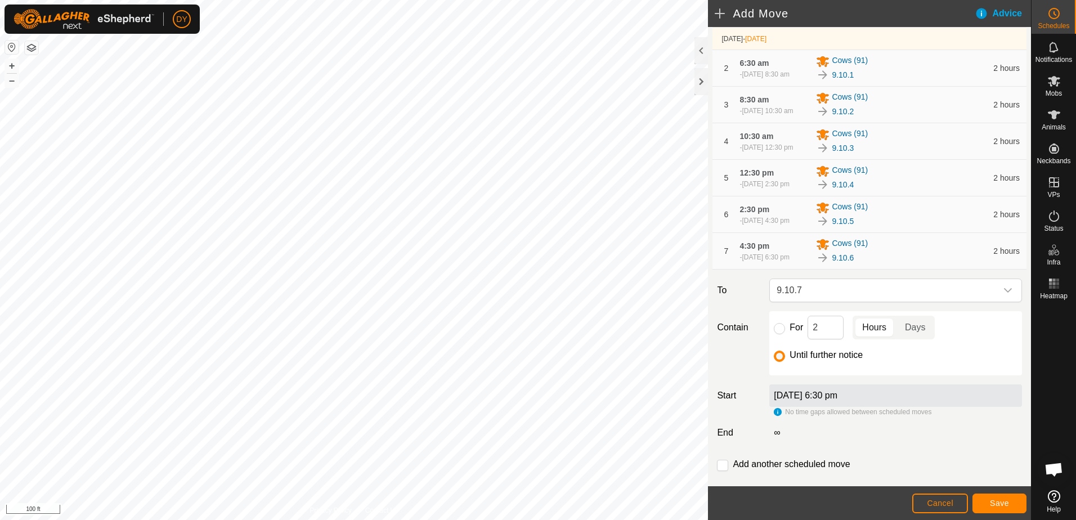
scroll to position [204, 0]
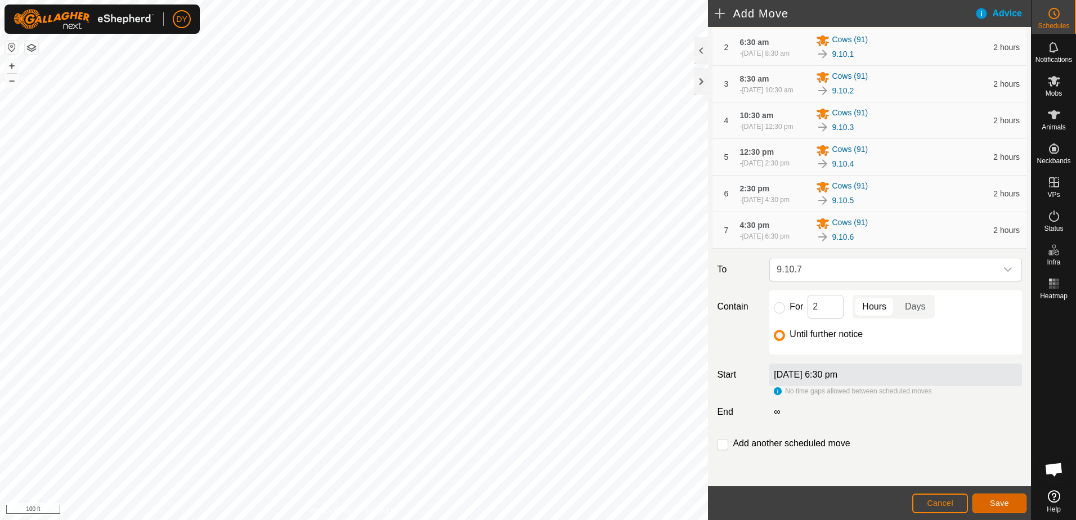
click at [985, 505] on button "Save" at bounding box center [999, 504] width 54 height 20
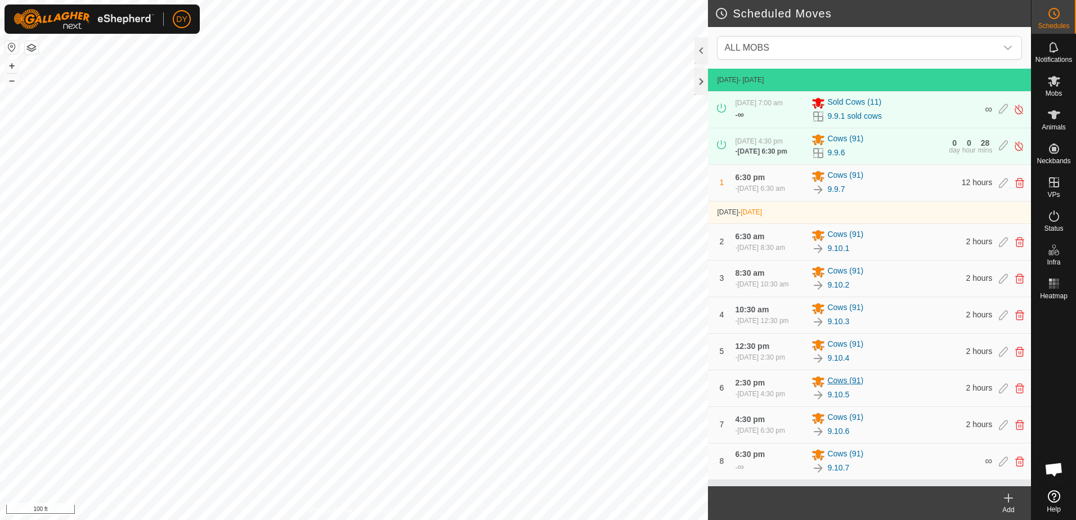
scroll to position [29, 0]
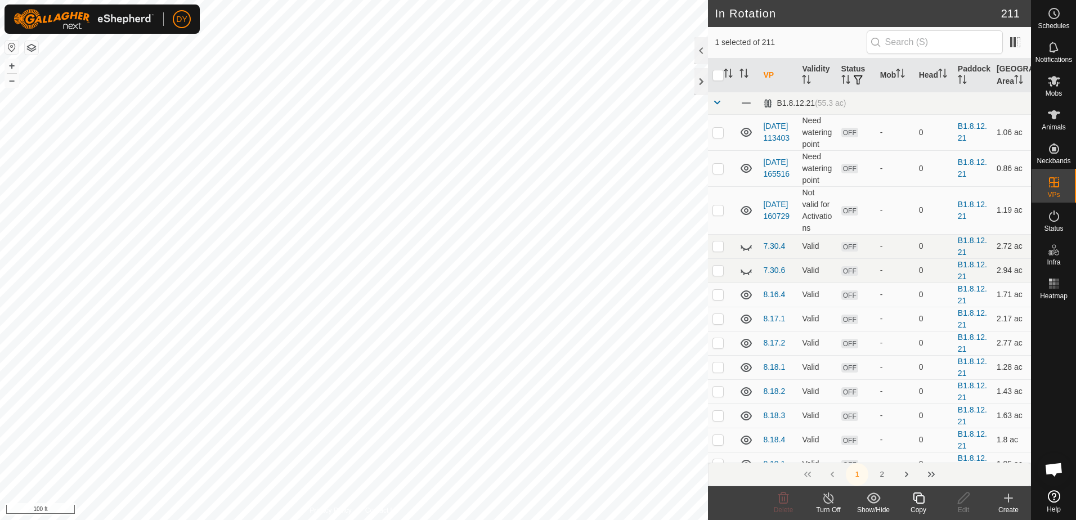
click at [918, 500] on icon at bounding box center [919, 498] width 14 height 14
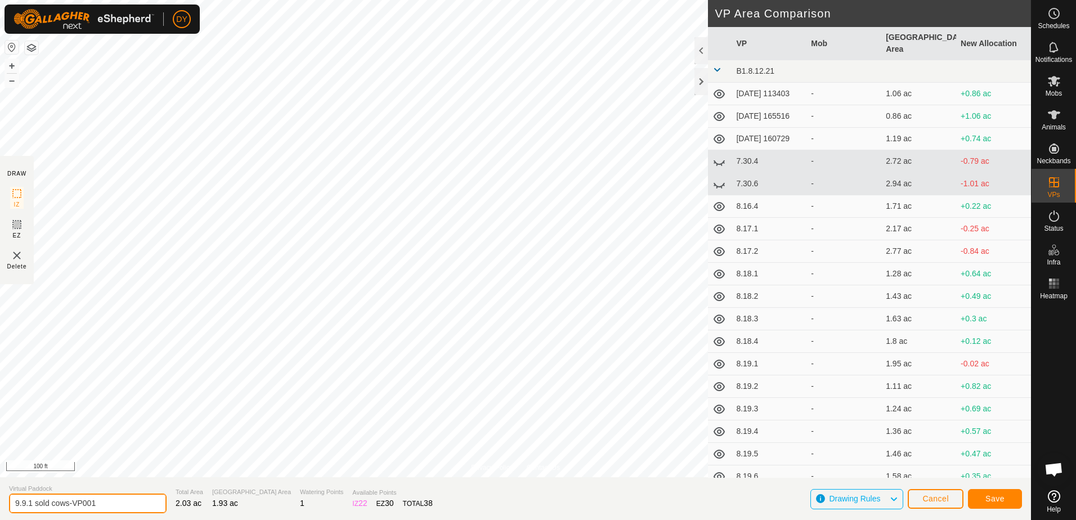
drag, startPoint x: 137, startPoint y: 499, endPoint x: 26, endPoint y: 510, distance: 110.9
click at [26, 510] on input "9.9.1 sold cows-VP001" at bounding box center [88, 504] width 158 height 20
type input "9.10.1 sold cows"
click at [979, 497] on button "Save" at bounding box center [995, 499] width 54 height 20
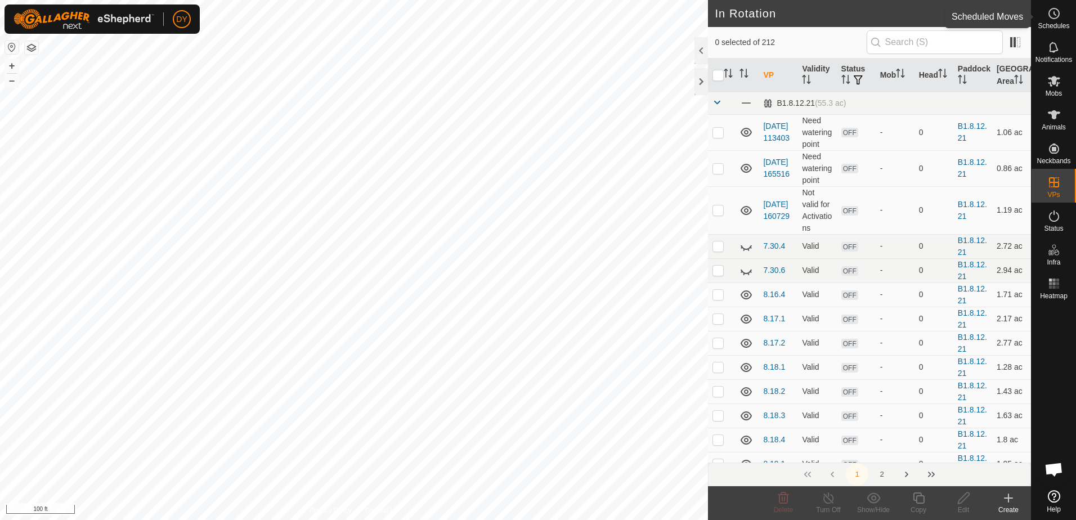
click at [1059, 23] on span "Schedules" at bounding box center [1054, 26] width 32 height 7
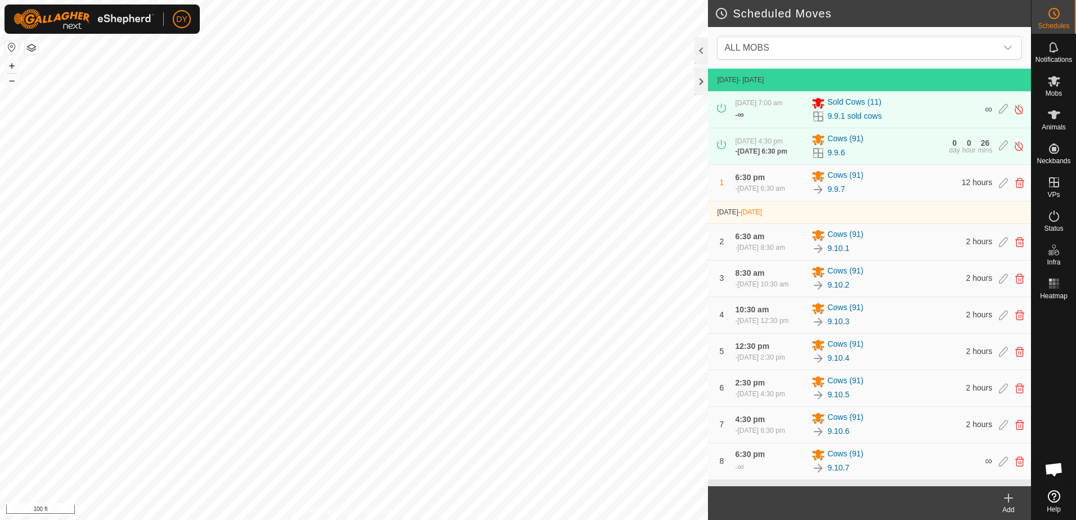
click at [1015, 503] on create-svg-icon at bounding box center [1008, 498] width 45 height 14
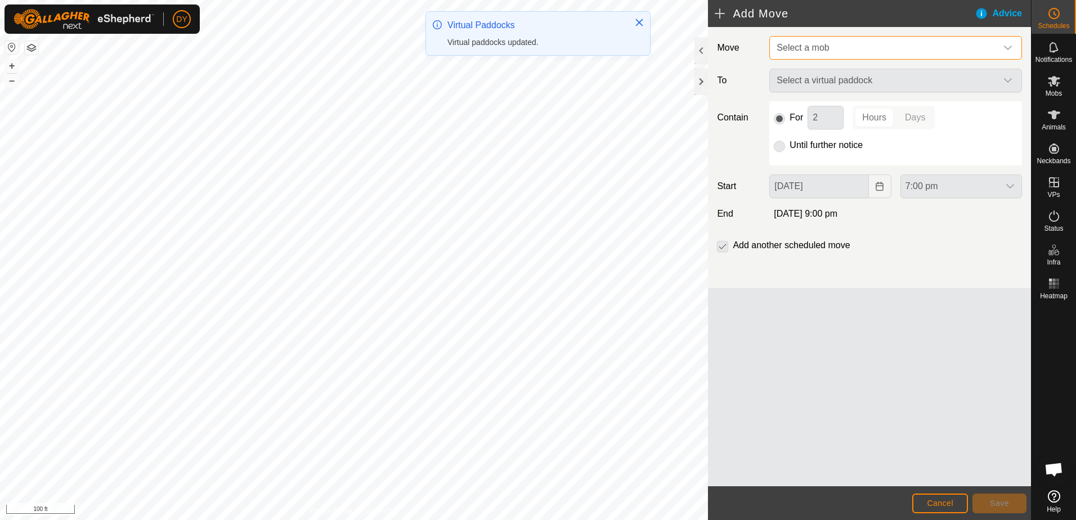
click at [837, 50] on span "Select a mob" at bounding box center [884, 48] width 225 height 23
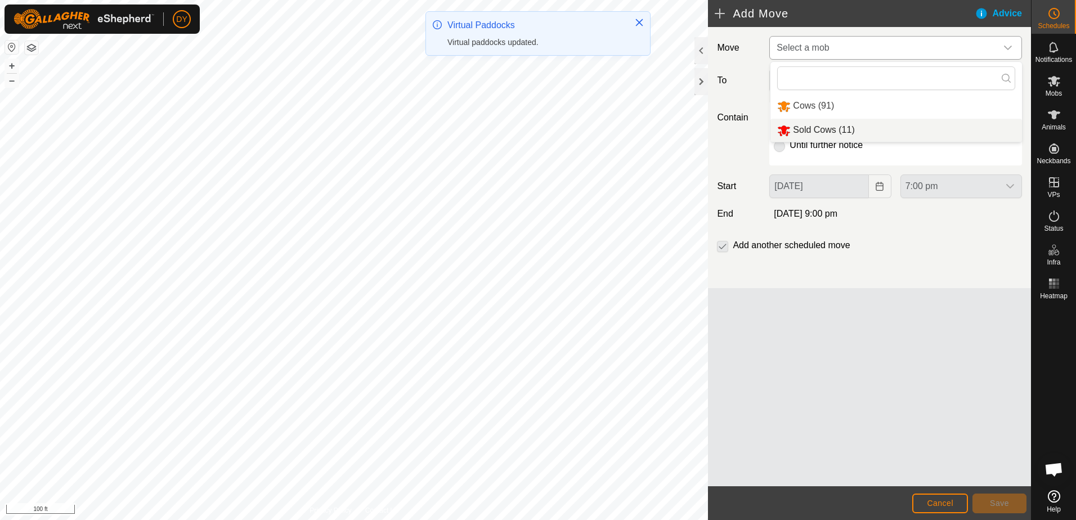
click at [819, 128] on li "Sold Cows (11)" at bounding box center [896, 130] width 252 height 23
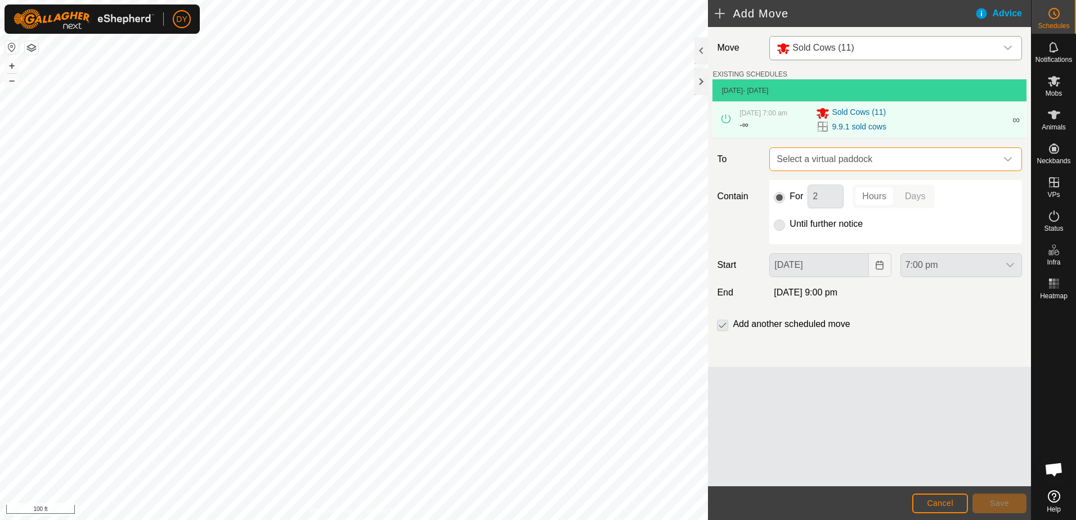
click at [824, 155] on span "Select a virtual paddock" at bounding box center [884, 159] width 225 height 23
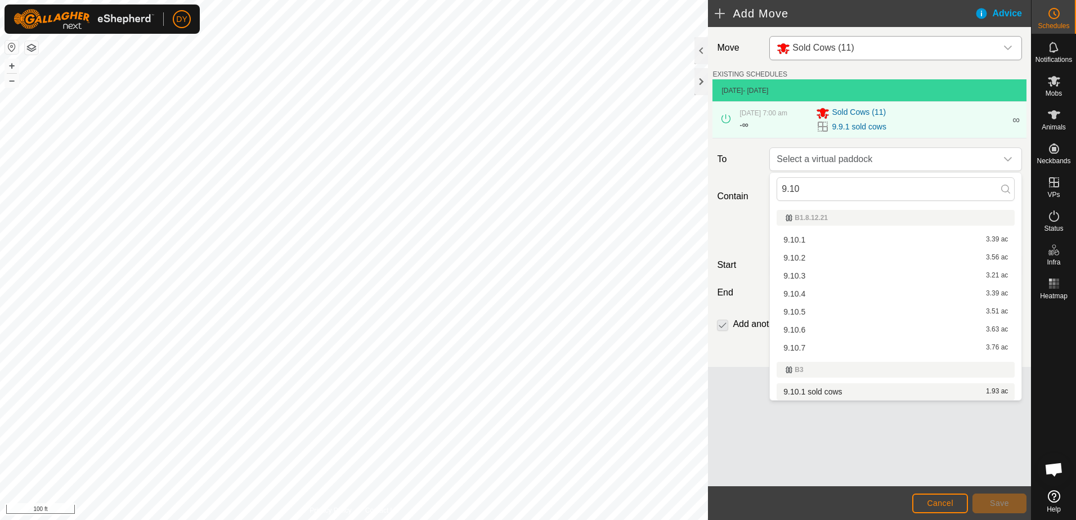
type input "9.10"
click at [823, 393] on li "9.10.1 sold cows 1.93 ac" at bounding box center [896, 391] width 238 height 17
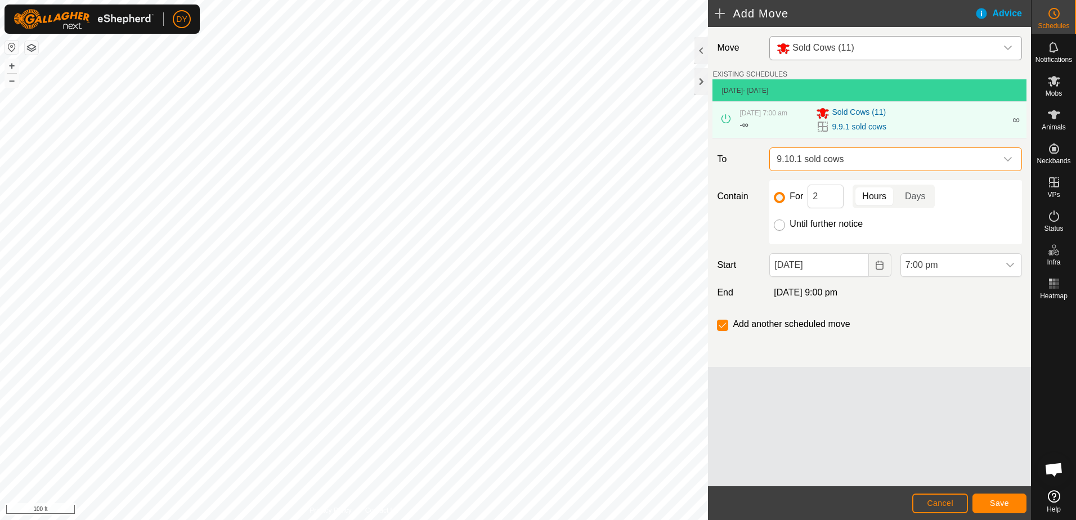
click at [782, 224] on input "Until further notice" at bounding box center [779, 224] width 11 height 11
radio input "true"
checkbox input "false"
click at [881, 264] on icon "Choose Date" at bounding box center [879, 265] width 7 height 9
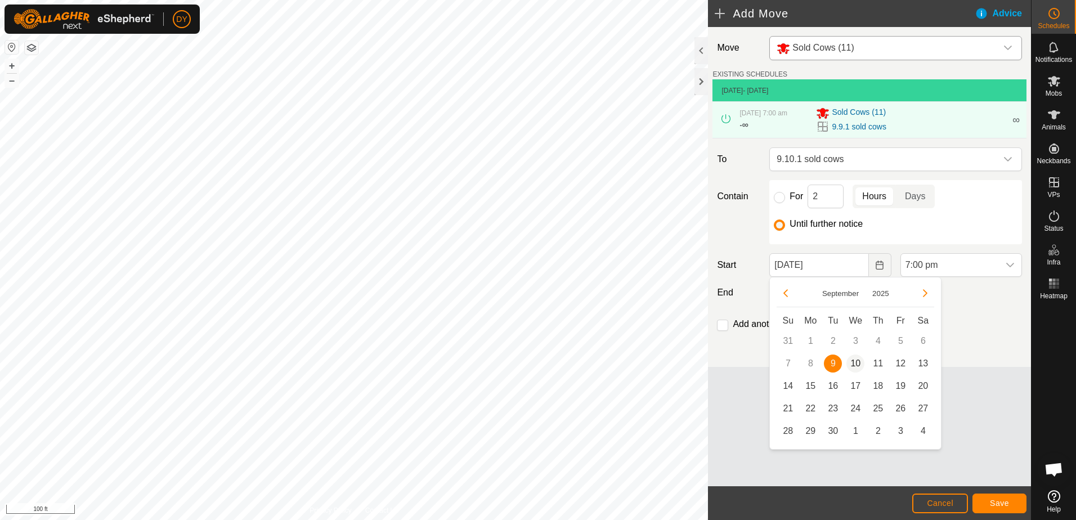
click at [855, 363] on span "10" at bounding box center [855, 364] width 18 height 18
type input "[DATE]"
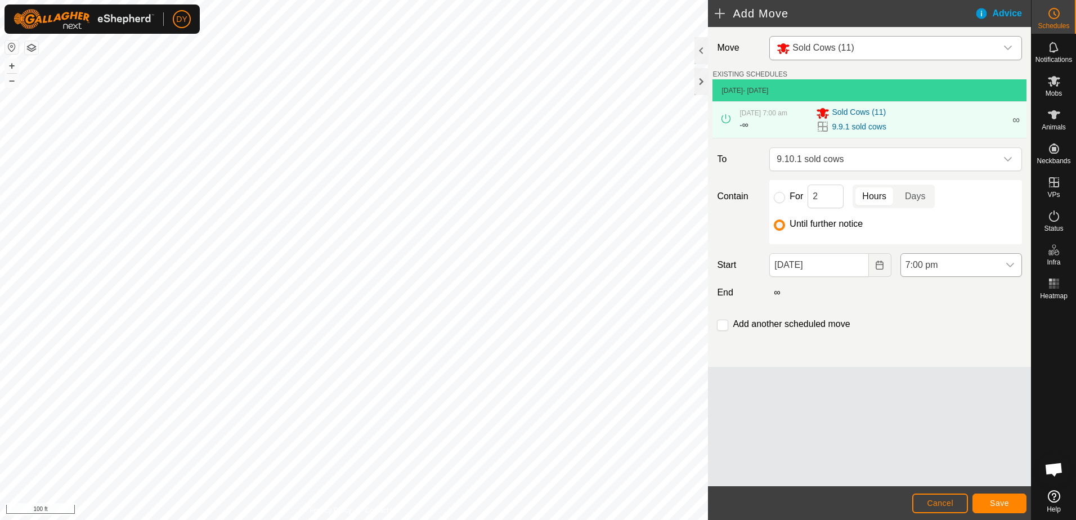
click at [1007, 262] on icon "dropdown trigger" at bounding box center [1010, 265] width 9 height 9
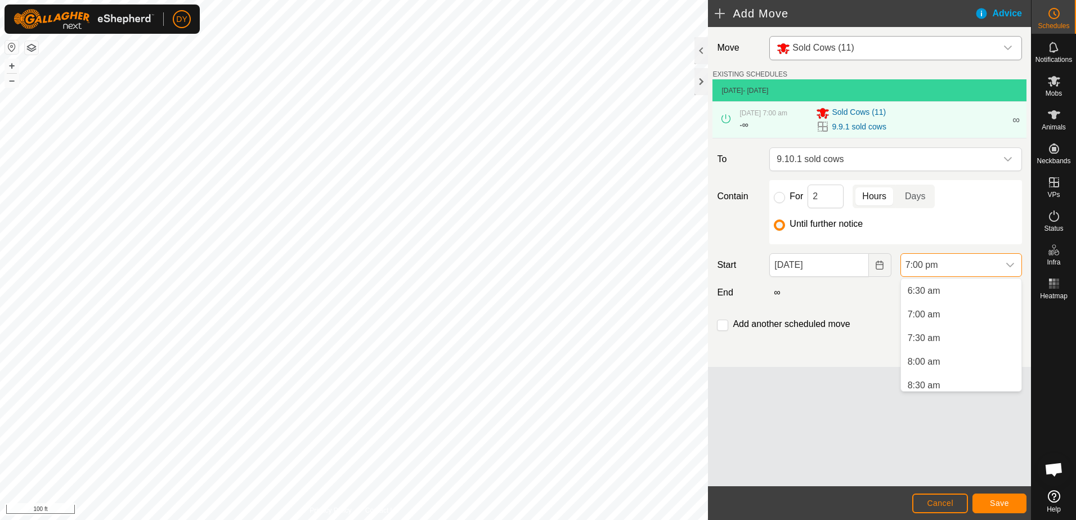
scroll to position [297, 0]
click at [949, 328] on li "7:00 am" at bounding box center [961, 323] width 120 height 23
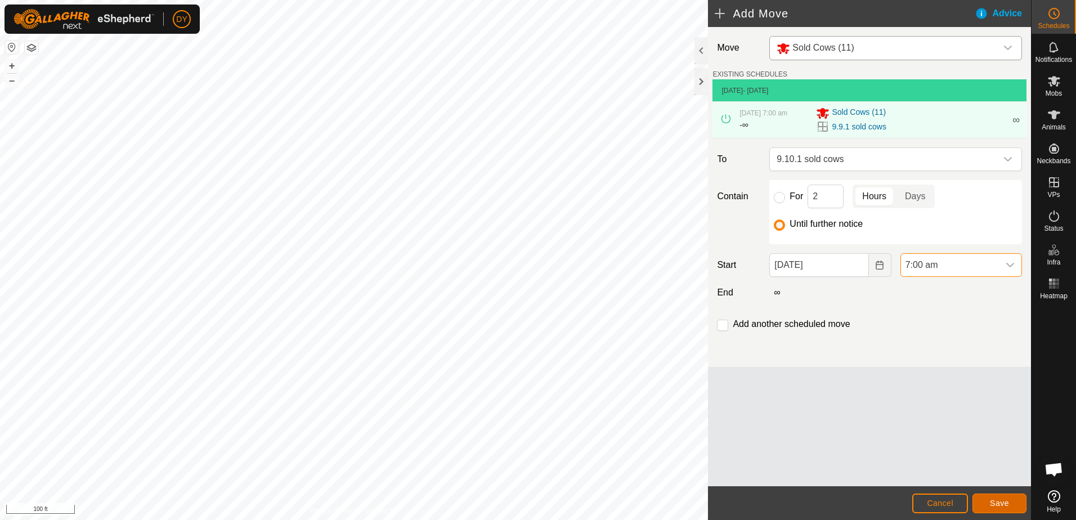
click at [1012, 506] on button "Save" at bounding box center [999, 504] width 54 height 20
